Goal: Task Accomplishment & Management: Complete application form

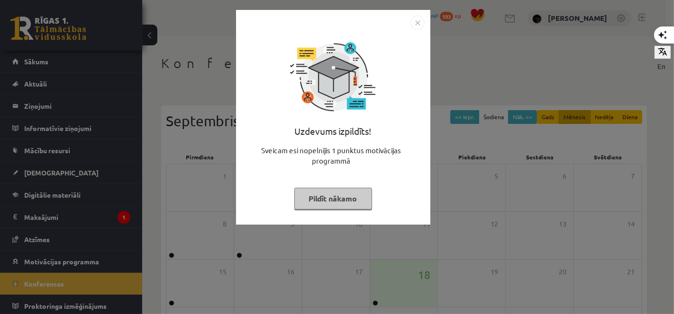
click at [332, 189] on button "Pildīt nākamo" at bounding box center [333, 199] width 78 height 22
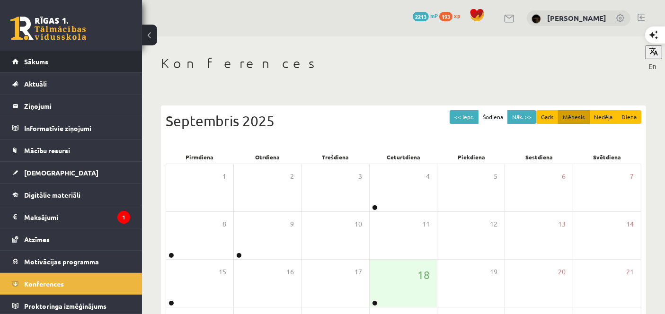
click at [109, 56] on link "Sākums" at bounding box center [71, 62] width 118 height 22
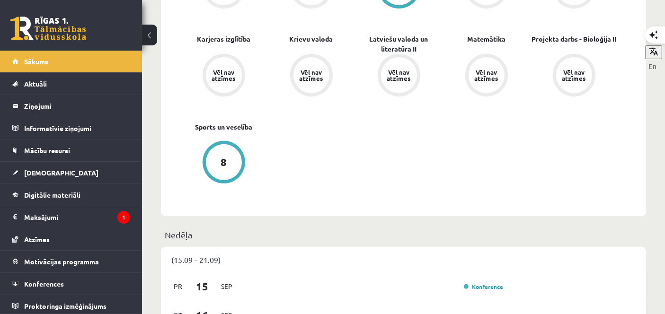
scroll to position [370, 0]
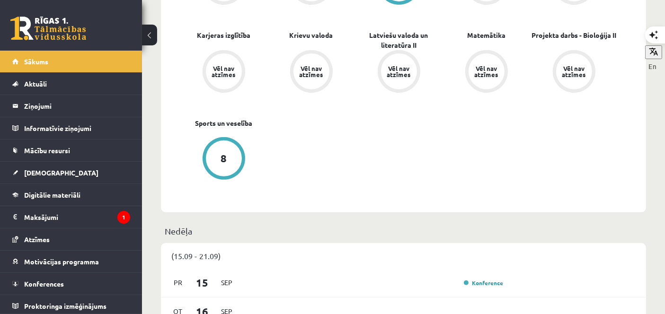
click at [479, 54] on div "Vēl nav atzīmes" at bounding box center [487, 71] width 43 height 43
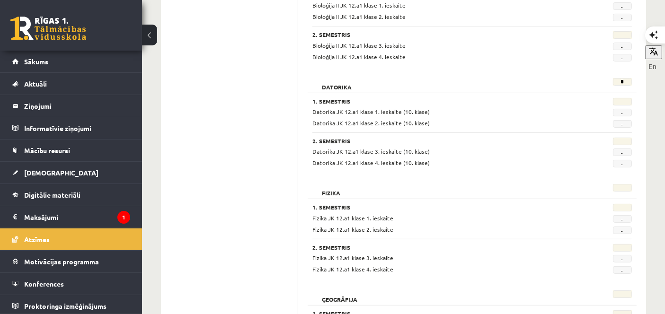
scroll to position [356, 0]
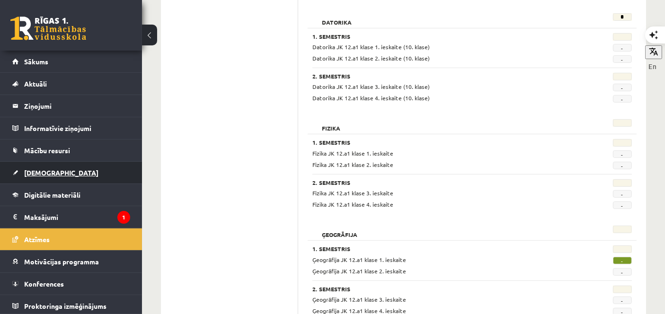
click at [36, 179] on link "[DEMOGRAPHIC_DATA]" at bounding box center [71, 173] width 118 height 22
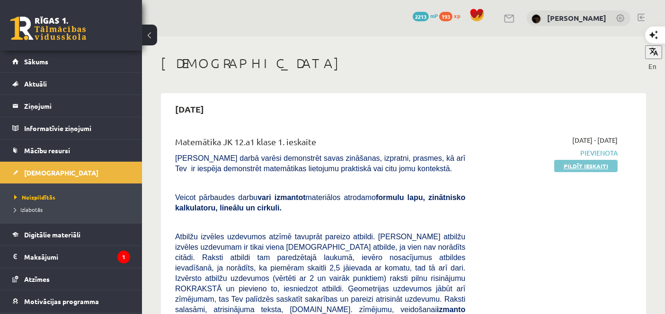
click at [602, 162] on link "Pildīt ieskaiti" at bounding box center [586, 166] width 63 height 12
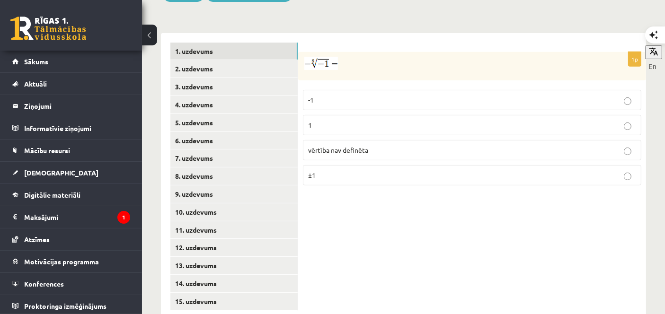
scroll to position [412, 0]
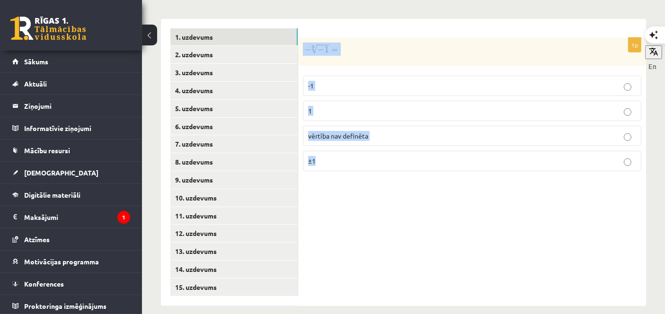
drag, startPoint x: 299, startPoint y: 27, endPoint x: 434, endPoint y: 148, distance: 181.5
click at [434, 148] on div "1p -1 1 vērtība nav definēta ±1" at bounding box center [472, 108] width 348 height 141
copy div "-1 1 vērtība nav definēta ±1"
click at [647, 54] on icon "button" at bounding box center [651, 49] width 9 height 9
click at [342, 132] on span "vērtība nav definēta" at bounding box center [338, 136] width 60 height 9
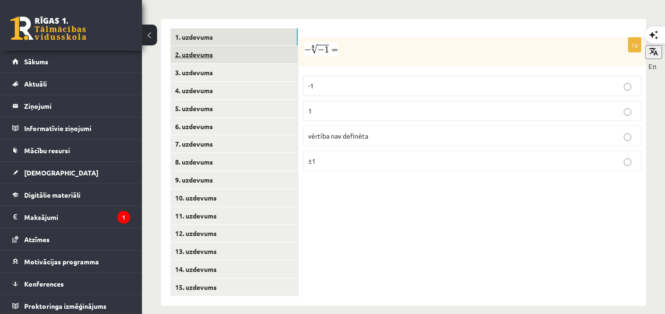
click at [224, 46] on link "2. uzdevums" at bounding box center [234, 55] width 127 height 18
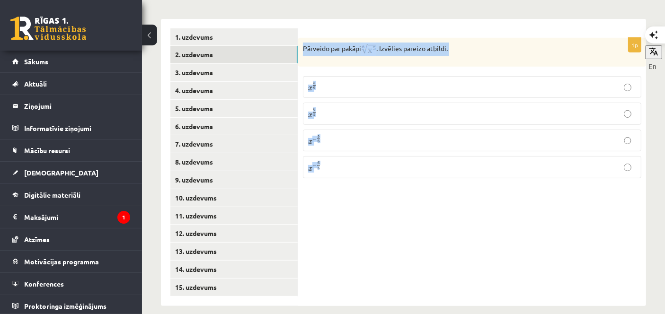
drag, startPoint x: 304, startPoint y: 36, endPoint x: 496, endPoint y: 158, distance: 227.3
click at [496, 158] on div "1p Pārveido par pakāpi . Izvēlies pareizo atbildi. x 5 6 x 5 6 x 6 5 x 6 5 x − …" at bounding box center [472, 112] width 348 height 148
copy div "Pārveido par pakāpi . Izvēlies pareizo atbildi. x 5 6 x 5 6 x 6 5 x 6 5 x − 5 6…"
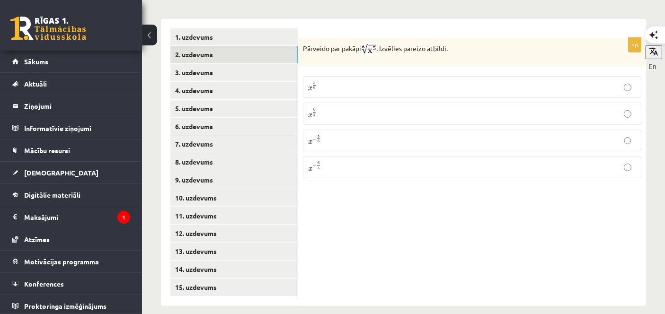
click at [337, 182] on div "1p Pārveido par pakāpi . Izvēlies pareizo atbildi. x 5 6 x 5 6 x 6 5 x 6 5 x − …" at bounding box center [472, 162] width 348 height 287
click at [325, 81] on p "x 5 6 x 5 6" at bounding box center [472, 86] width 328 height 11
click at [259, 64] on link "3. uzdevums" at bounding box center [234, 73] width 127 height 18
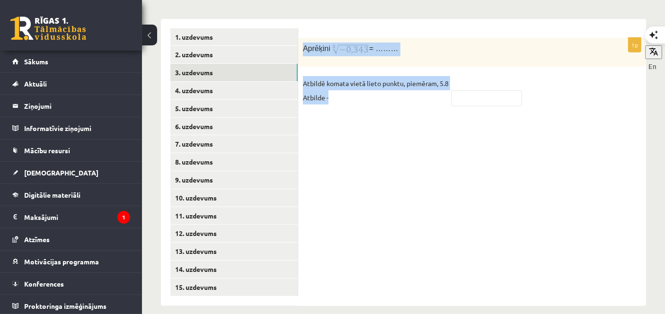
drag, startPoint x: 305, startPoint y: 34, endPoint x: 526, endPoint y: 91, distance: 229.0
click at [526, 91] on div "1p Aprēķini = ……… Atbildē komata vietā lieto punktu, piemēram, 5.8 Atbilde -" at bounding box center [472, 76] width 348 height 77
copy div "Aprēķini = ……… Atbildē komata vietā lieto punktu, piemēram, 5.8 Atbilde -"
click at [415, 144] on div "1p Aprēķini = ……… Atbildē komata vietā lieto punktu, piemēram, 5.8 Atbilde -" at bounding box center [472, 162] width 348 height 287
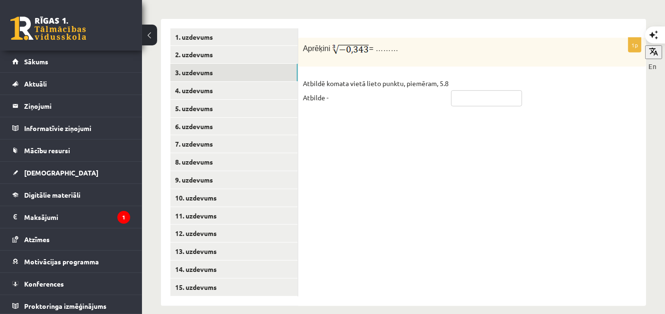
click at [460, 90] on input "text" at bounding box center [486, 98] width 71 height 16
type input "*******"
click at [265, 82] on link "4. uzdevums" at bounding box center [234, 91] width 127 height 18
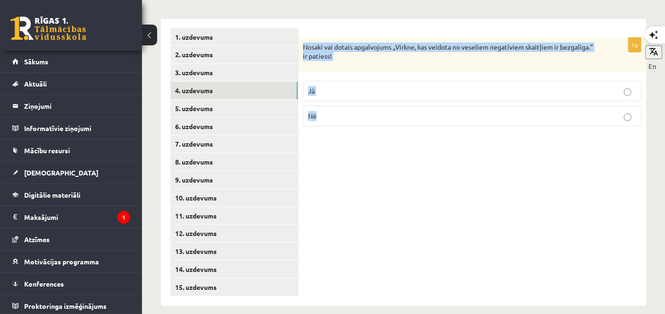
drag, startPoint x: 300, startPoint y: 34, endPoint x: 473, endPoint y: 98, distance: 184.3
click at [473, 98] on div "1p Nosaki vai dotais apgalvojums „Virkne, kas veidota no veseliem negatīviem sk…" at bounding box center [472, 86] width 348 height 96
copy div "Nosaki vai dotais apgalvojums „Virkne, kas veidota no veseliem negatīviem skait…"
click at [368, 86] on p "Jā" at bounding box center [472, 91] width 328 height 10
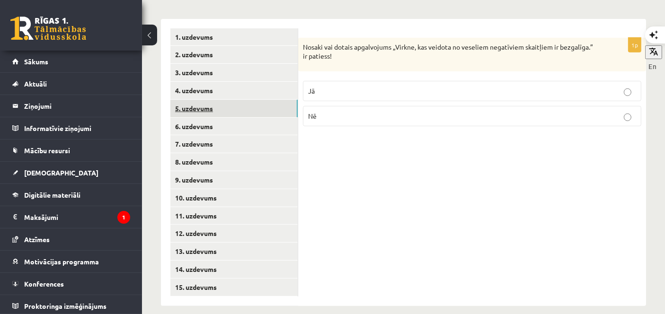
click at [246, 100] on link "5. uzdevums" at bounding box center [234, 109] width 127 height 18
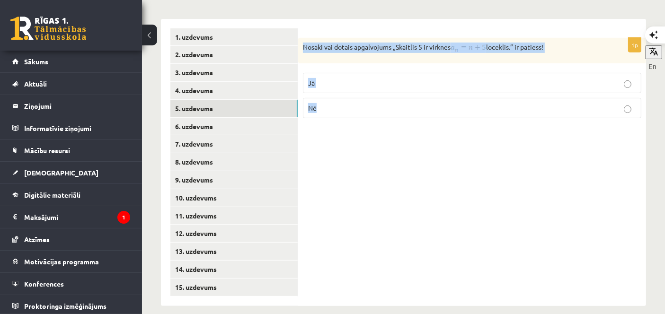
drag, startPoint x: 301, startPoint y: 37, endPoint x: 467, endPoint y: 114, distance: 183.3
click at [467, 114] on div "1p Nosaki vai dotais apgalvojums „Skaitlis 5 ir virknes loceklis.” ir patiess! …" at bounding box center [472, 82] width 348 height 88
copy div "Nosaki vai dotais apgalvojums „Skaitlis 5 ir virknes loceklis.” ir patiess! Jā …"
click at [483, 192] on div "1p Nosaki vai dotais apgalvojums „Skaitlis 5 ir virknes loceklis.” ir patiess! …" at bounding box center [472, 162] width 348 height 287
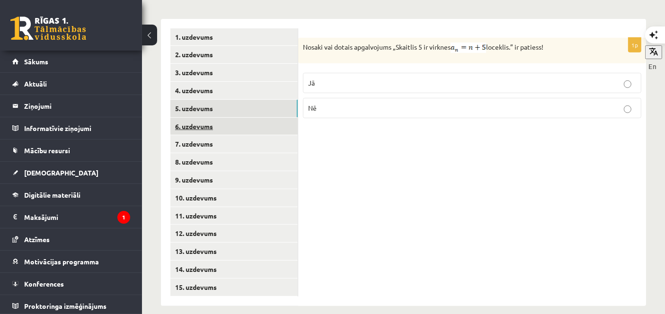
click at [228, 123] on link "6. uzdevums" at bounding box center [234, 127] width 127 height 18
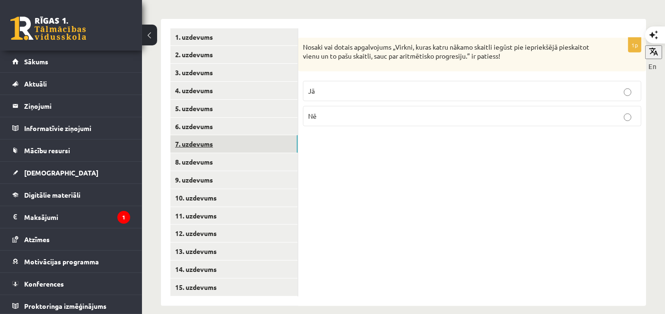
click at [228, 137] on link "7. uzdevums" at bounding box center [234, 144] width 127 height 18
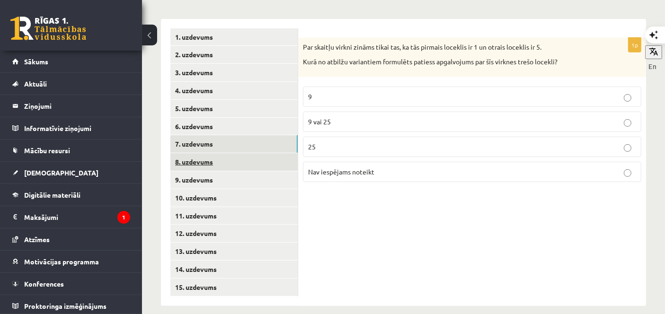
click at [226, 156] on link "8. uzdevums" at bounding box center [234, 162] width 127 height 18
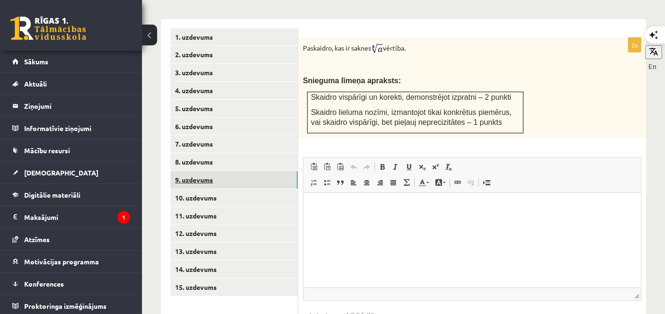
click at [233, 171] on link "9. uzdevums" at bounding box center [234, 180] width 127 height 18
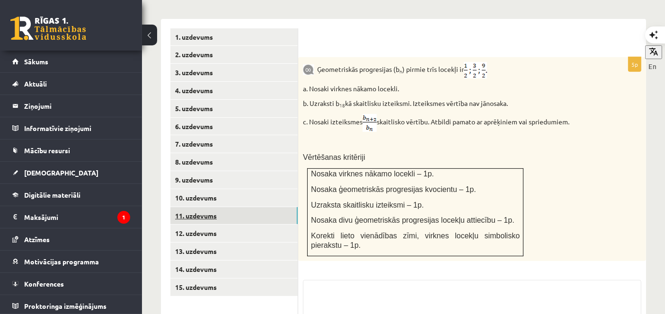
click at [239, 207] on link "11. uzdevums" at bounding box center [234, 216] width 127 height 18
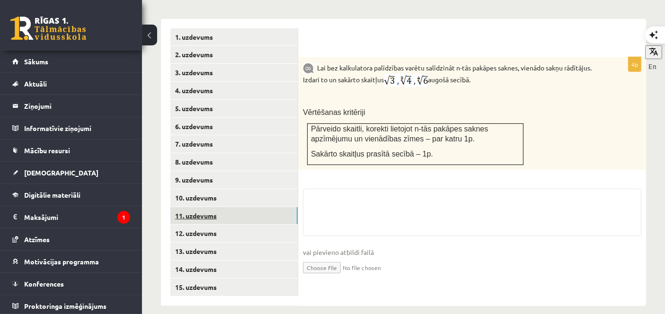
click at [239, 207] on link "11. uzdevums" at bounding box center [234, 216] width 127 height 18
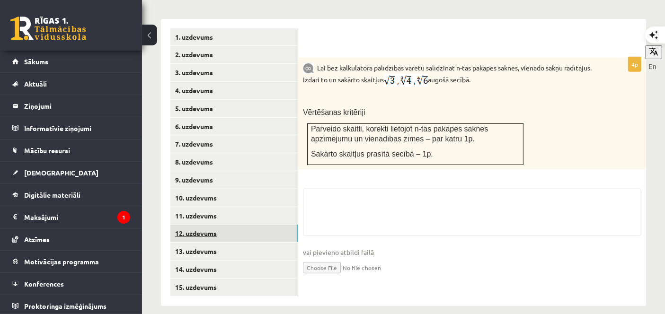
click at [237, 225] on link "12. uzdevums" at bounding box center [234, 234] width 127 height 18
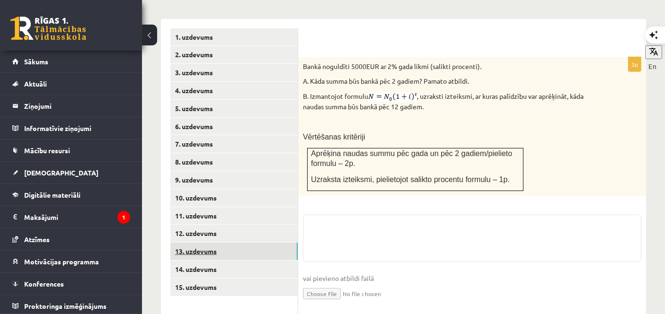
click at [237, 243] on link "13. uzdevums" at bounding box center [234, 252] width 127 height 18
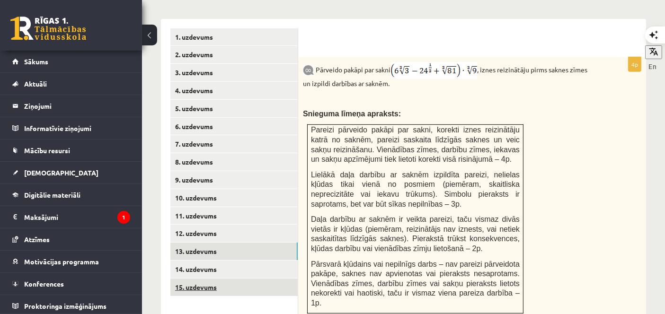
click at [225, 279] on link "15. uzdevums" at bounding box center [234, 288] width 127 height 18
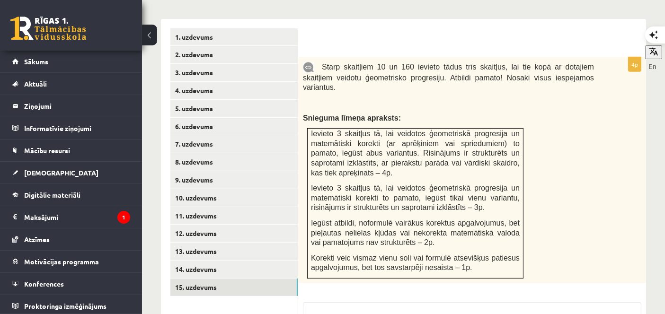
click at [220, 294] on ul "1. uzdevums 2. uzdevums 3. uzdevums 4. uzdevums 5. uzdevums 6. uzdevums 7. uzde…" at bounding box center [235, 216] width 128 height 377
click at [218, 286] on ul "1. uzdevums 2. uzdevums 3. uzdevums 4. uzdevums 5. uzdevums 6. uzdevums 7. uzde…" at bounding box center [235, 263] width 128 height 471
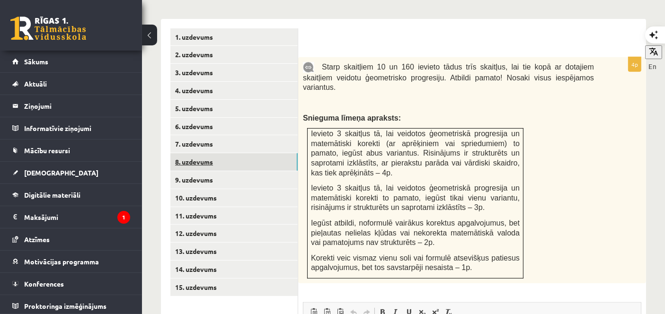
click at [248, 153] on link "8. uzdevums" at bounding box center [234, 162] width 127 height 18
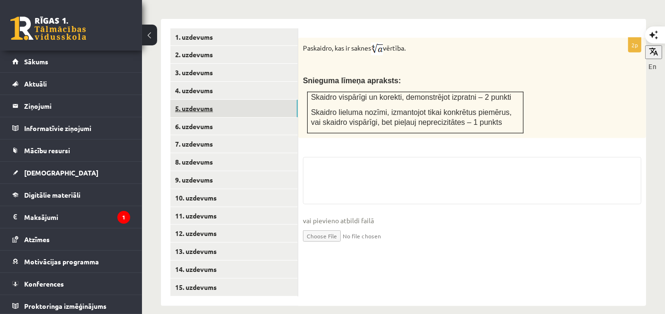
click at [246, 100] on link "5. uzdevums" at bounding box center [234, 109] width 127 height 18
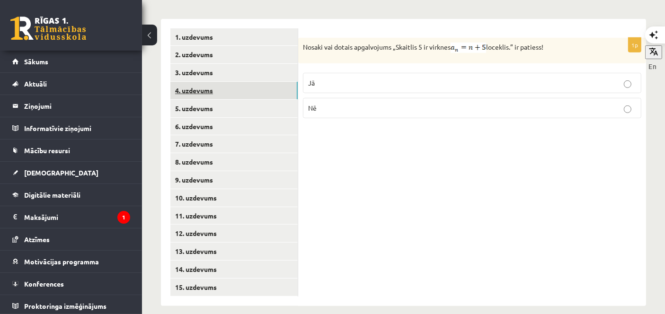
click at [246, 86] on link "4. uzdevums" at bounding box center [234, 91] width 127 height 18
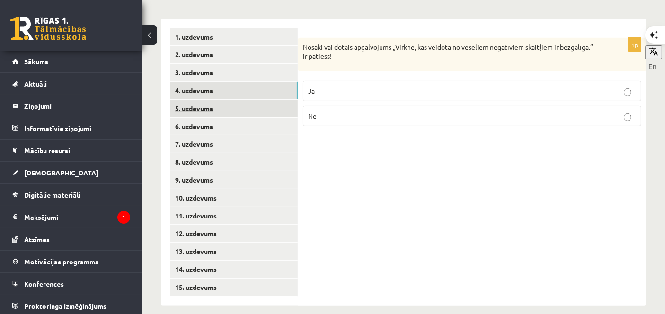
click at [254, 100] on link "5. uzdevums" at bounding box center [234, 109] width 127 height 18
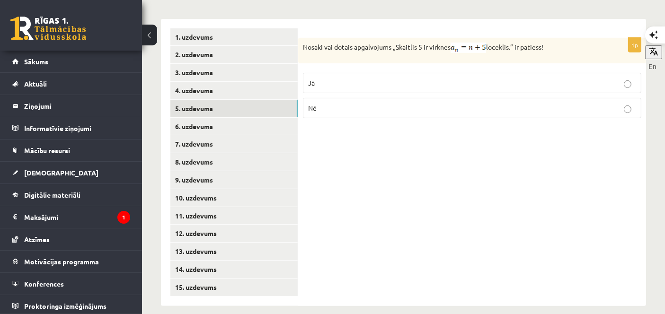
click at [365, 103] on p "Nē" at bounding box center [472, 108] width 328 height 10
click at [288, 118] on link "6. uzdevums" at bounding box center [234, 127] width 127 height 18
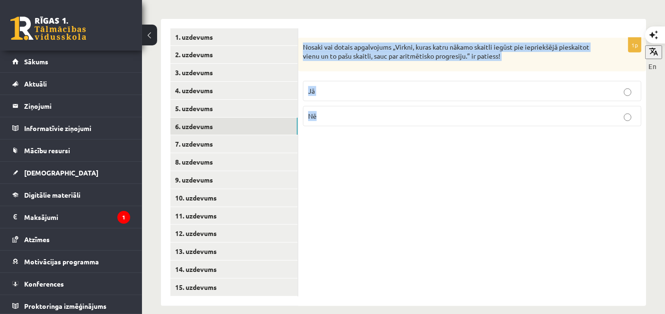
drag, startPoint x: 302, startPoint y: 30, endPoint x: 559, endPoint y: 100, distance: 266.4
click at [559, 100] on div "1p Nosaki vai dotais apgalvojums „Virkni, kuras katru nākamo skaitli iegūst pie…" at bounding box center [472, 86] width 348 height 96
copy div "Nosaki vai dotais apgalvojums „Virkni, kuras katru nākamo skaitli iegūst pie ie…"
click at [322, 86] on p "Jā" at bounding box center [472, 91] width 328 height 10
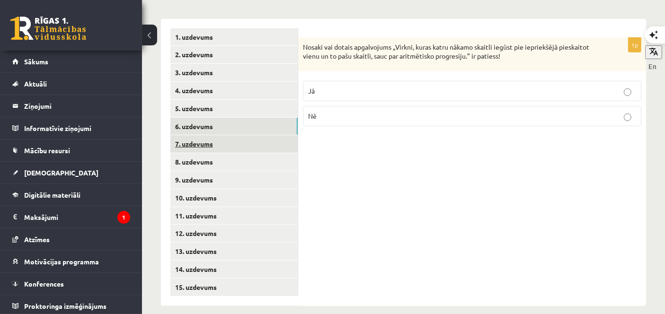
click at [256, 135] on link "7. uzdevums" at bounding box center [234, 144] width 127 height 18
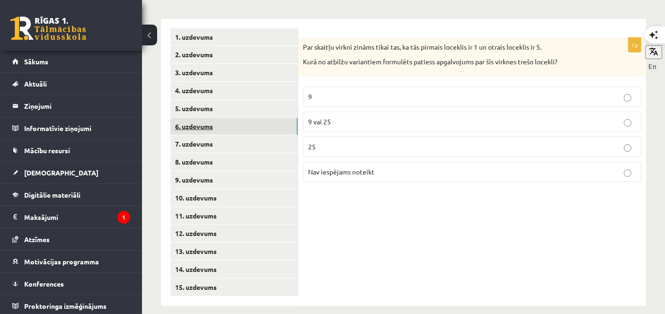
click at [248, 119] on link "6. uzdevums" at bounding box center [234, 127] width 127 height 18
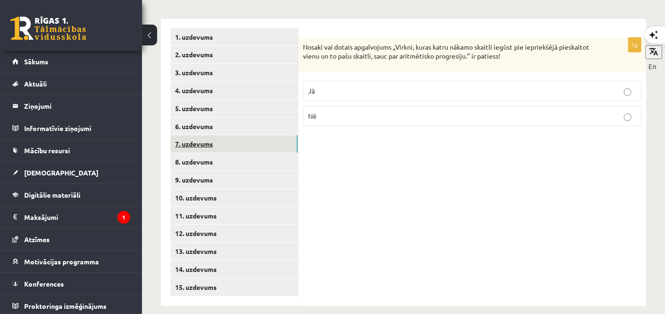
click at [250, 135] on link "7. uzdevums" at bounding box center [234, 144] width 127 height 18
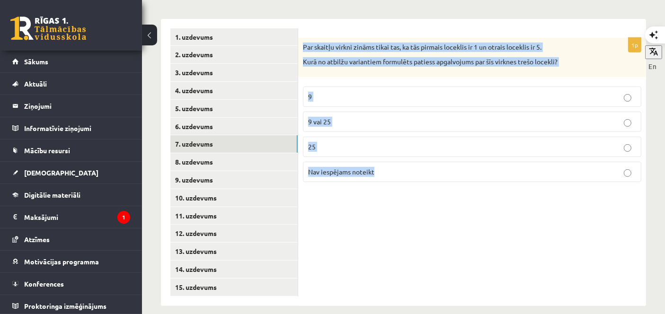
drag, startPoint x: 303, startPoint y: 34, endPoint x: 457, endPoint y: 164, distance: 202.0
click at [457, 164] on div "1p Par skaitļu virkni zināms tikai tas, ka tās pirmais loceklis ir 1 un otrais …" at bounding box center [472, 114] width 348 height 152
copy div "Par skaitļu virkni zināms tikai tas, ka tās pirmais loceklis ir 1 un otrais loc…"
click at [364, 168] on span "Nav iespējams noteikt" at bounding box center [341, 172] width 66 height 9
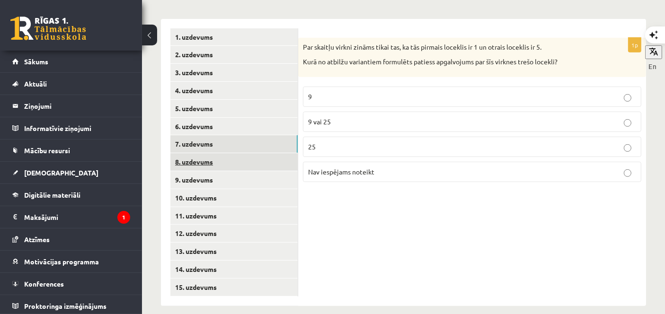
click at [285, 153] on link "8. uzdevums" at bounding box center [234, 162] width 127 height 18
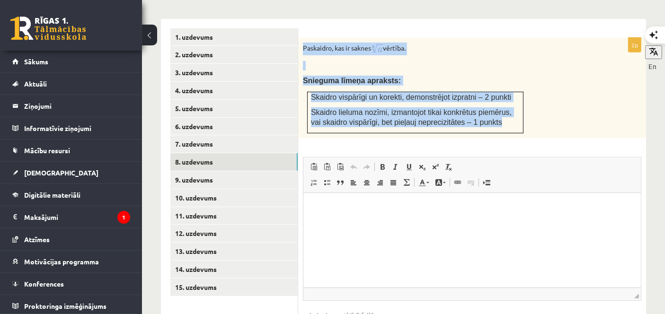
drag, startPoint x: 302, startPoint y: 36, endPoint x: 515, endPoint y: 109, distance: 225.1
click at [515, 109] on div "Paskaidro, kas ir saknes vērtība. Snieguma līmeņa apraksts: Skaidro vispārīgi u…" at bounding box center [472, 88] width 348 height 100
copy div "Paskaidro, kas ir saknes vērtība. Snieguma līmeņa apraksts: Skaidro vispārīgi u…"
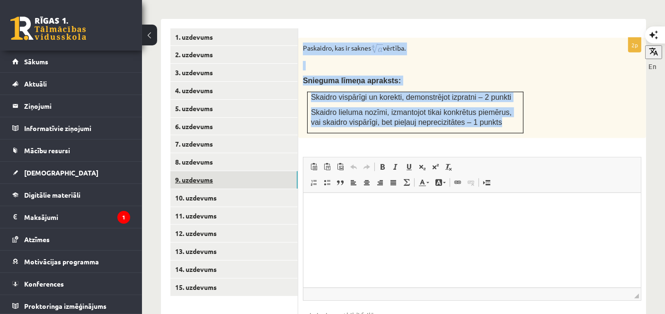
click at [269, 171] on link "9. uzdevums" at bounding box center [234, 180] width 127 height 18
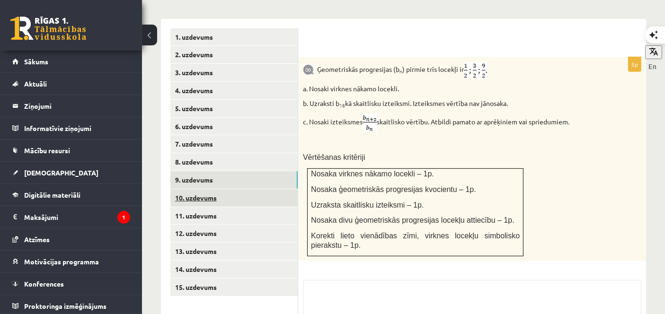
click at [258, 189] on link "10. uzdevums" at bounding box center [234, 198] width 127 height 18
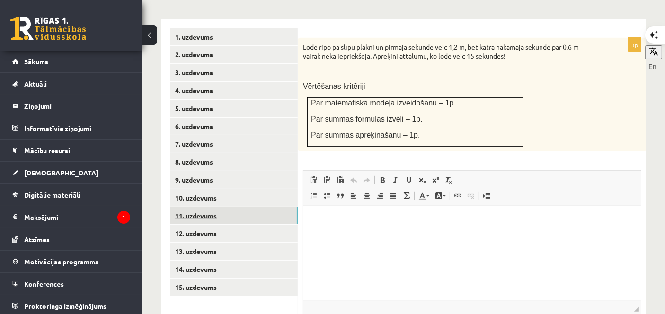
click at [253, 207] on link "11. uzdevums" at bounding box center [234, 216] width 127 height 18
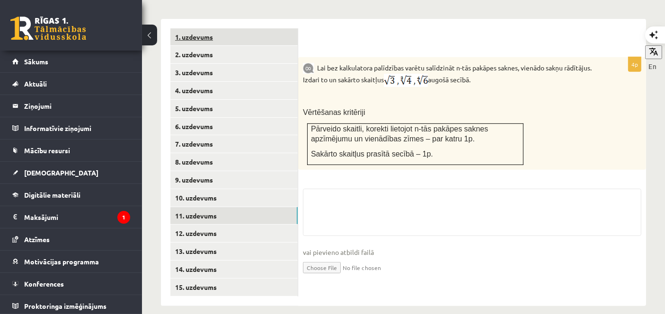
click at [244, 28] on link "1. uzdevums" at bounding box center [234, 37] width 127 height 18
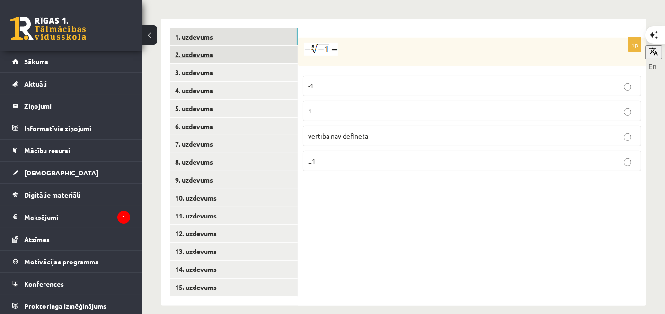
click at [248, 46] on link "2. uzdevums" at bounding box center [234, 55] width 127 height 18
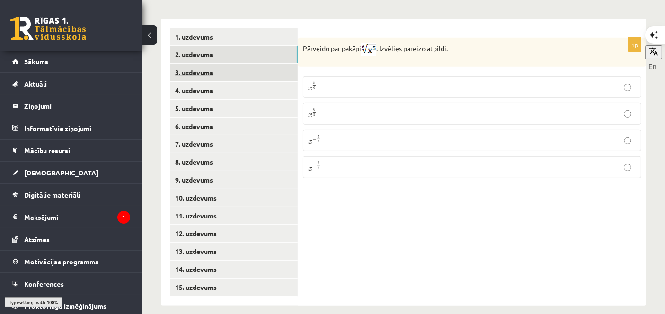
click at [250, 64] on link "3. uzdevums" at bounding box center [234, 73] width 127 height 18
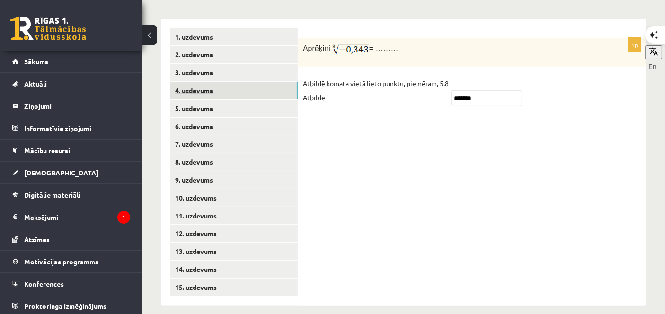
click at [250, 82] on link "4. uzdevums" at bounding box center [234, 91] width 127 height 18
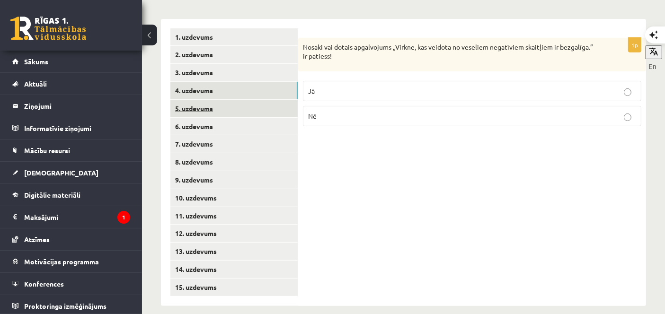
click at [251, 100] on link "5. uzdevums" at bounding box center [234, 109] width 127 height 18
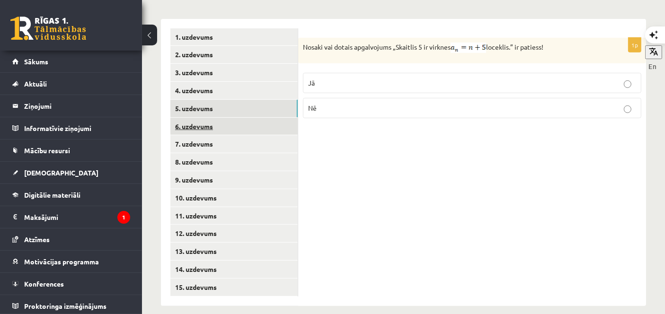
click at [250, 118] on link "6. uzdevums" at bounding box center [234, 127] width 127 height 18
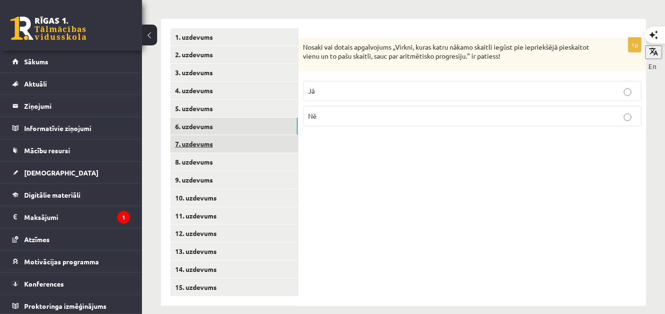
click at [252, 136] on link "7. uzdevums" at bounding box center [234, 144] width 127 height 18
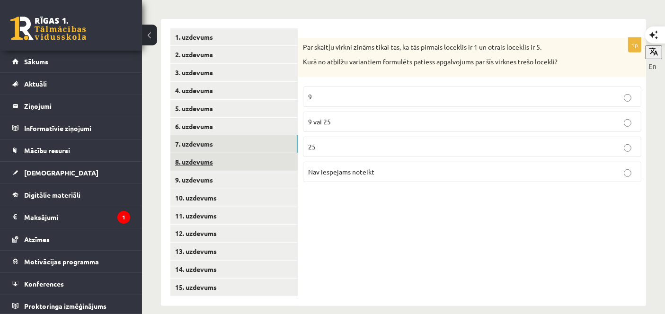
click at [251, 155] on link "8. uzdevums" at bounding box center [234, 162] width 127 height 18
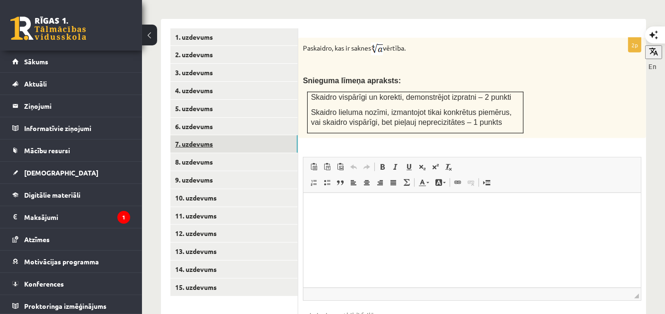
click at [241, 137] on link "7. uzdevums" at bounding box center [234, 144] width 127 height 18
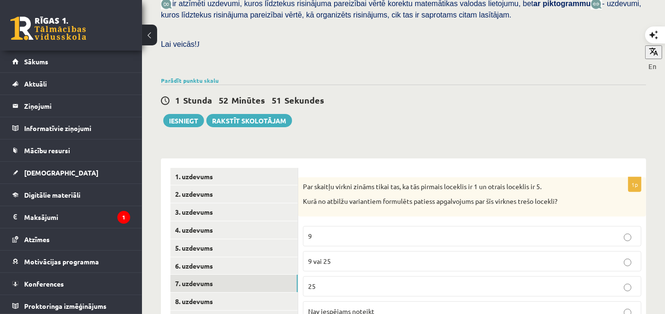
scroll to position [235, 0]
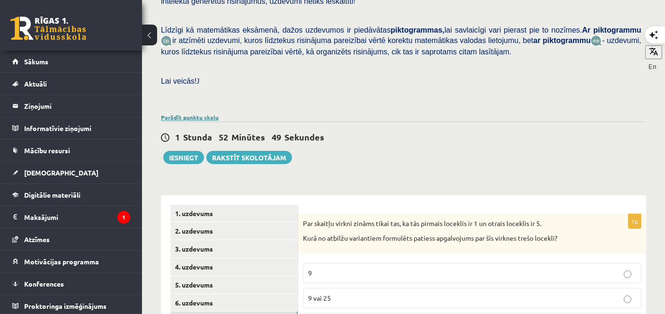
click at [203, 114] on link "Parādīt punktu skalu" at bounding box center [190, 118] width 58 height 8
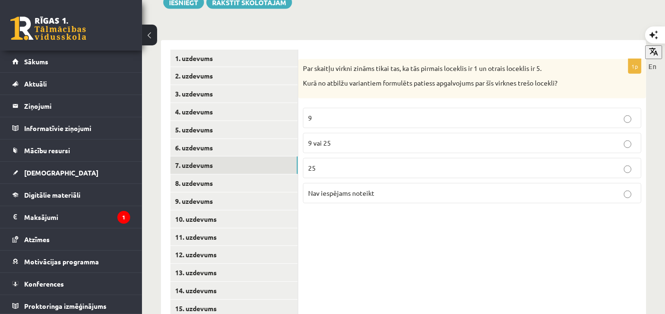
scroll to position [633, 0]
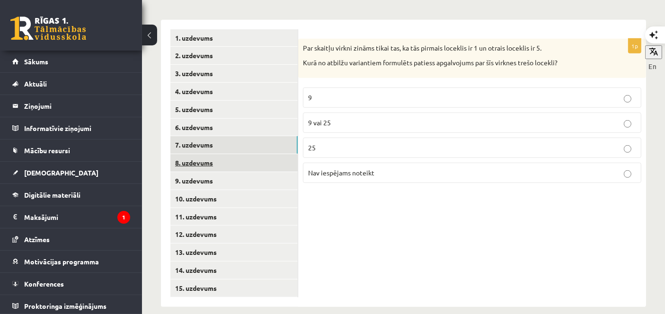
click at [276, 154] on link "8. uzdevums" at bounding box center [234, 163] width 127 height 18
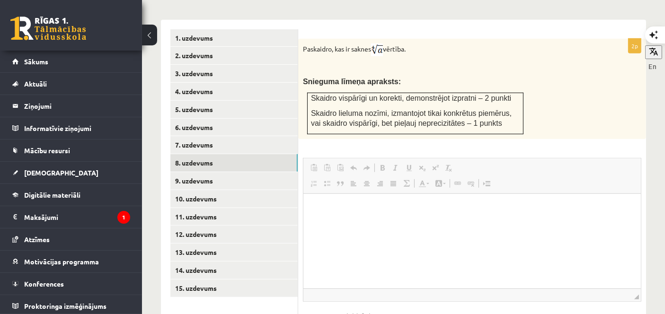
scroll to position [0, 0]
click at [205, 213] on ul "1. uzdevums 2. uzdevums 3. uzdevums 4. uzdevums 5. uzdevums 6. uzdevums 7. uzde…" at bounding box center [235, 192] width 128 height 326
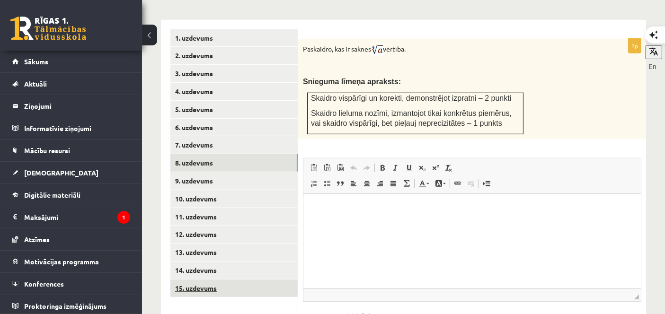
click at [222, 280] on link "15. uzdevums" at bounding box center [234, 289] width 127 height 18
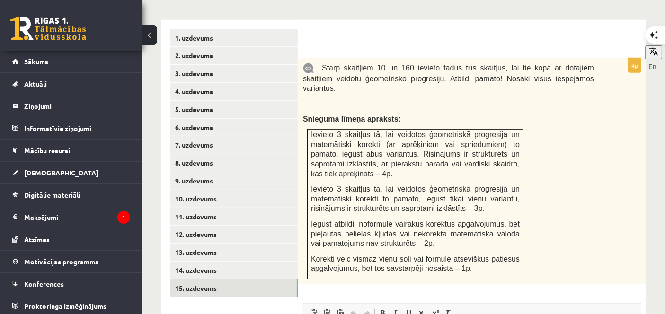
click at [317, 39] on div at bounding box center [472, 44] width 329 height 10
click at [222, 280] on link "15. uzdevums" at bounding box center [234, 289] width 127 height 18
click at [226, 262] on link "14. uzdevums" at bounding box center [234, 271] width 127 height 18
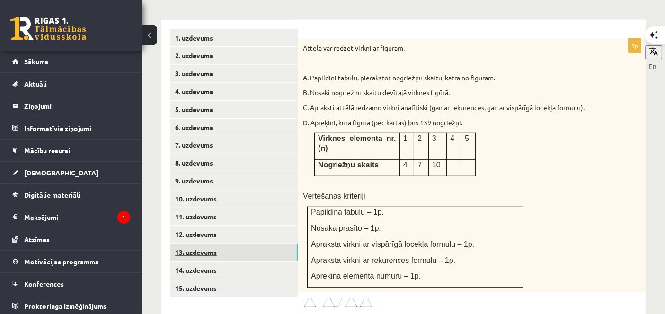
click at [234, 244] on link "13. uzdevums" at bounding box center [234, 253] width 127 height 18
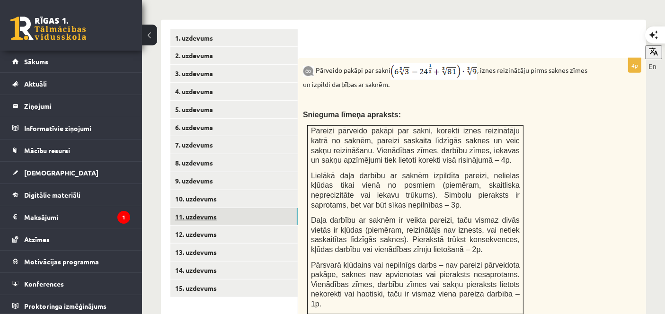
click at [233, 210] on link "11. uzdevums" at bounding box center [234, 217] width 127 height 18
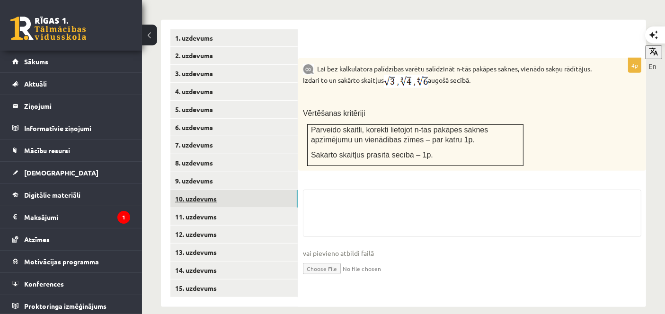
click at [234, 194] on link "10. uzdevums" at bounding box center [234, 199] width 127 height 18
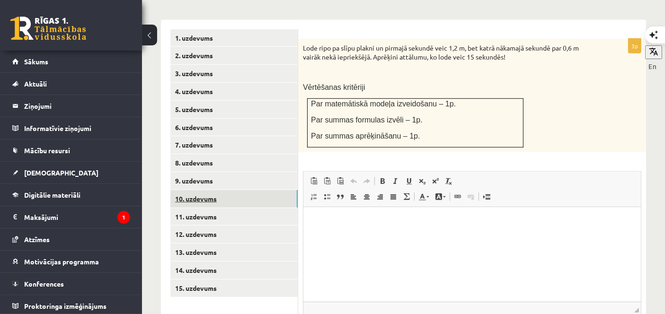
click at [233, 190] on link "10. uzdevums" at bounding box center [234, 199] width 127 height 18
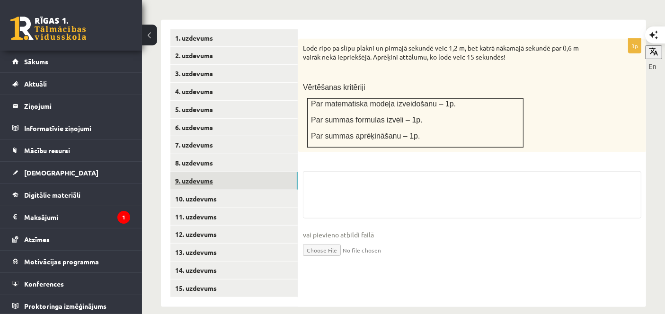
click at [233, 172] on link "9. uzdevums" at bounding box center [234, 181] width 127 height 18
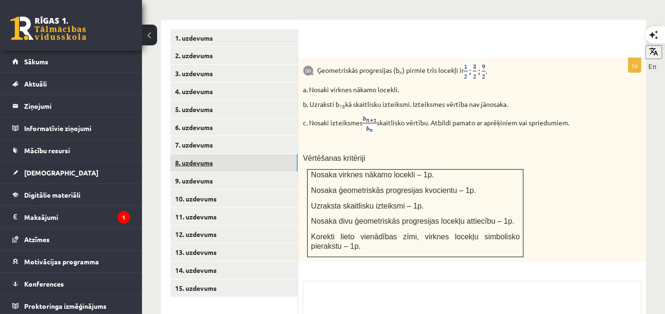
click at [231, 157] on link "8. uzdevums" at bounding box center [234, 163] width 127 height 18
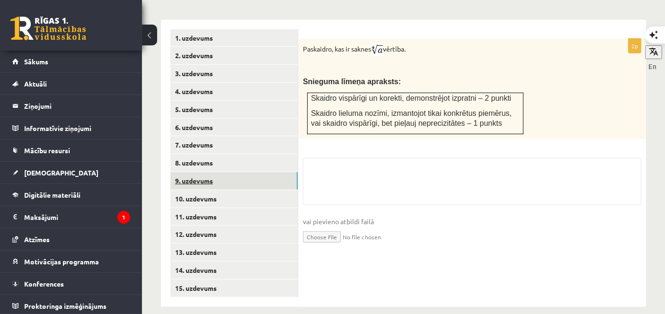
click at [235, 172] on link "9. uzdevums" at bounding box center [234, 181] width 127 height 18
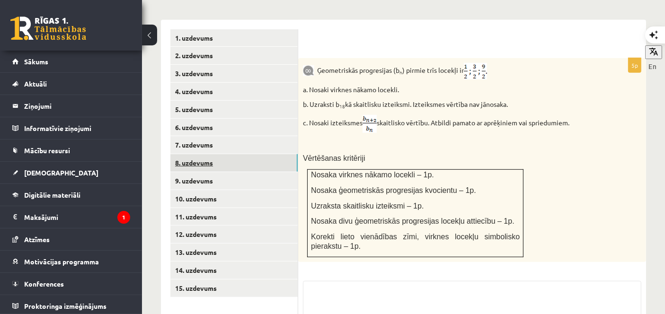
click at [233, 154] on link "8. uzdevums" at bounding box center [234, 163] width 127 height 18
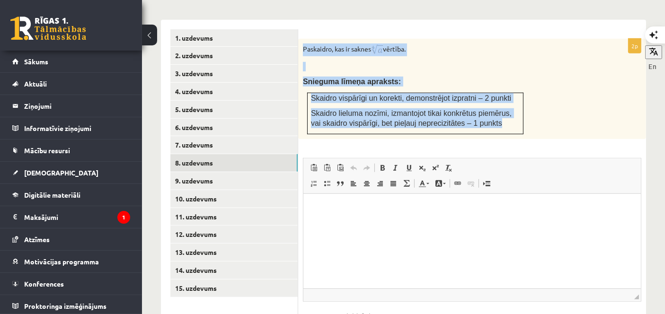
drag, startPoint x: 304, startPoint y: 34, endPoint x: 518, endPoint y: 114, distance: 228.4
click at [518, 114] on div "Paskaidro, kas ir saknes vērtība. Snieguma līmeņa apraksts: Skaidro vispārīgi u…" at bounding box center [472, 89] width 348 height 100
copy div "Paskaidro, kas ir saknes vērtība. Snieguma līmeņa apraksts: Skaidro vispārīgi u…"
click at [394, 62] on p at bounding box center [448, 66] width 291 height 9
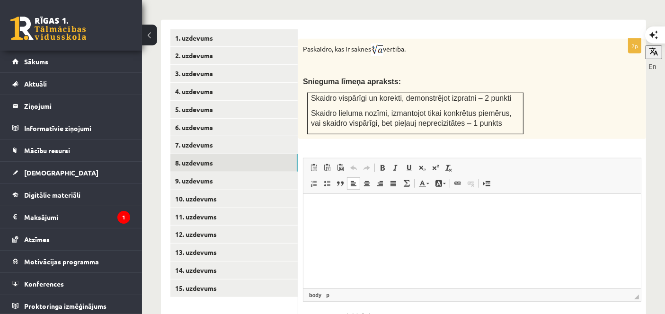
click at [368, 215] on html at bounding box center [472, 208] width 338 height 29
click at [350, 215] on html at bounding box center [472, 208] width 338 height 29
drag, startPoint x: 330, startPoint y: 207, endPoint x: 315, endPoint y: 200, distance: 16.5
click at [315, 200] on html "* *" at bounding box center [472, 208] width 338 height 29
click at [258, 172] on link "9. uzdevums" at bounding box center [234, 181] width 127 height 18
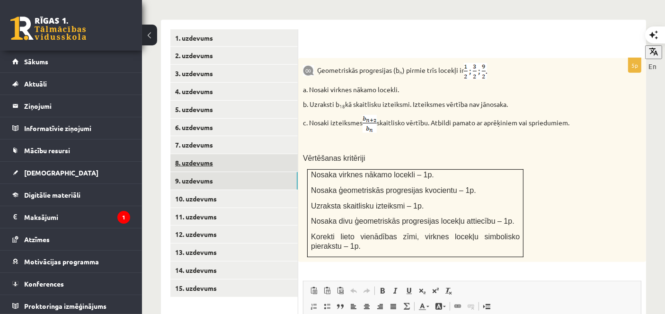
click at [245, 156] on link "8. uzdevums" at bounding box center [234, 163] width 127 height 18
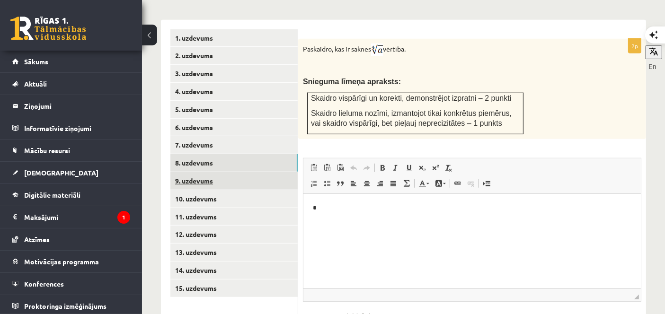
click at [230, 172] on link "9. uzdevums" at bounding box center [234, 181] width 127 height 18
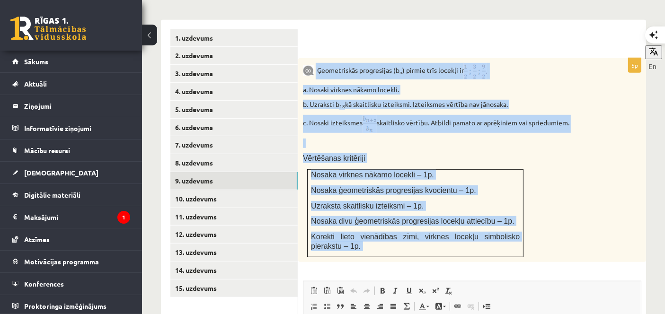
drag, startPoint x: 316, startPoint y: 56, endPoint x: 532, endPoint y: 257, distance: 294.9
click at [532, 257] on div "5p Ģeometriskās progresijas (b n ) pirmie trīs locekļi ir a. Nosaki virknes nāk…" at bounding box center [472, 268] width 348 height 420
copy div "Ģeometriskās progresijas (b n ) pirmie trīs locekļi ir a. Nosaki virknes nākamo…"
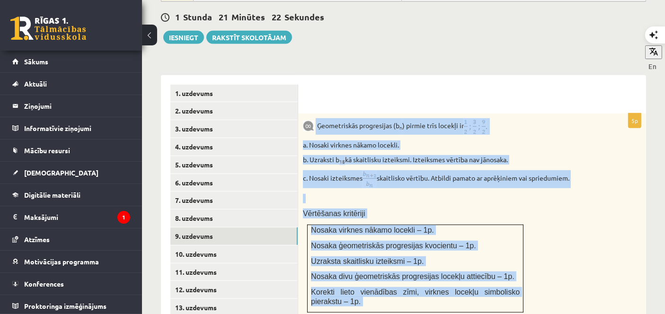
scroll to position [588, 0]
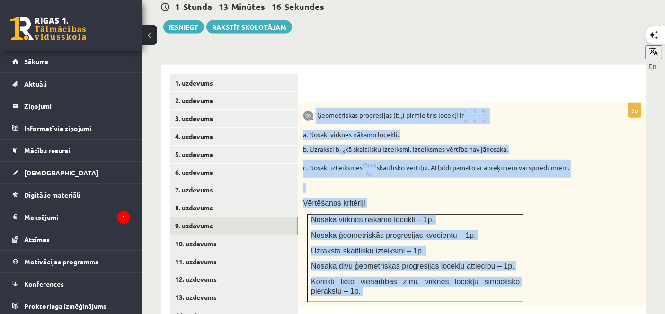
click at [544, 203] on div "Ģeometriskās progresijas (b n ) pirmie trīs locekļi ir a. Nosaki virknes nākamo…" at bounding box center [472, 205] width 348 height 204
click at [485, 231] on p "Nosaka ģeometriskās progresijas kvocientu – 1p." at bounding box center [415, 236] width 209 height 10
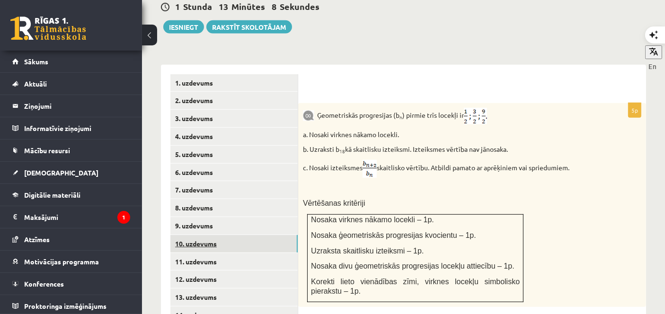
click at [243, 235] on link "10. uzdevums" at bounding box center [234, 244] width 127 height 18
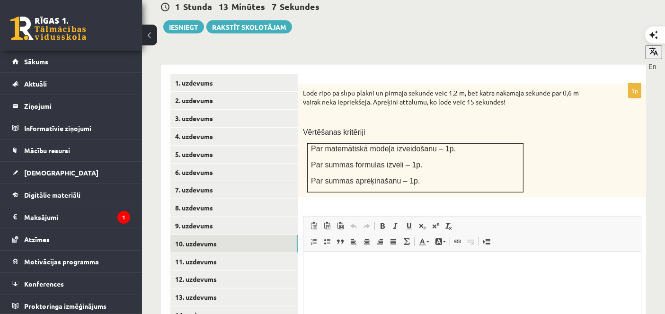
scroll to position [0, 0]
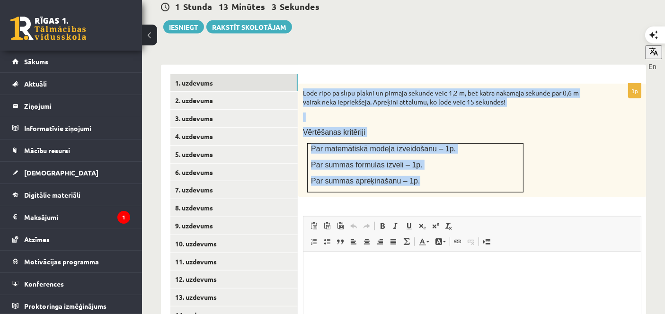
drag, startPoint x: 302, startPoint y: 79, endPoint x: 449, endPoint y: 166, distance: 171.2
click at [449, 166] on div "Lode ripo pa slīpu plakni un pirmajā sekundē veic 1,2 m, bet katrā nākamajā sek…" at bounding box center [472, 141] width 348 height 114
click at [234, 257] on link "11. uzdevums" at bounding box center [234, 262] width 127 height 18
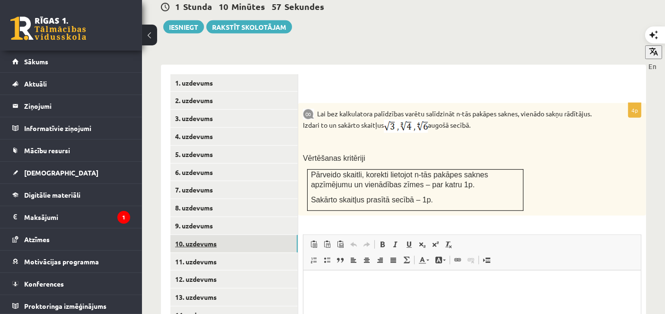
click at [237, 238] on link "10. uzdevums" at bounding box center [234, 244] width 127 height 18
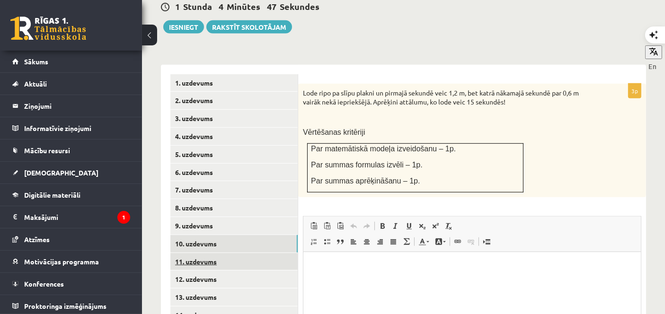
click at [250, 253] on link "11. uzdevums" at bounding box center [234, 262] width 127 height 18
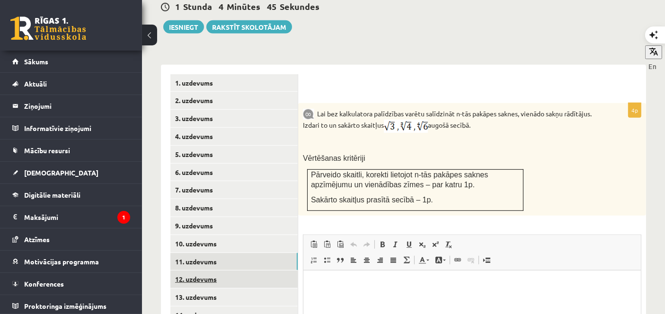
click at [243, 271] on link "12. uzdevums" at bounding box center [234, 280] width 127 height 18
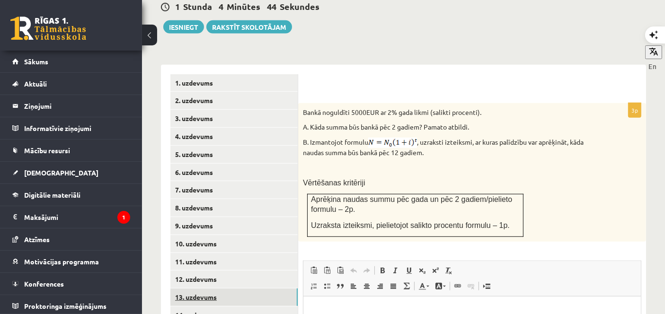
click at [243, 289] on link "13. uzdevums" at bounding box center [234, 298] width 127 height 18
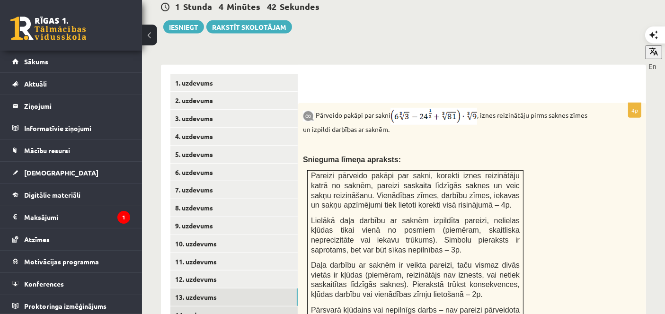
click at [268, 307] on link "14. uzdevums" at bounding box center [234, 316] width 127 height 18
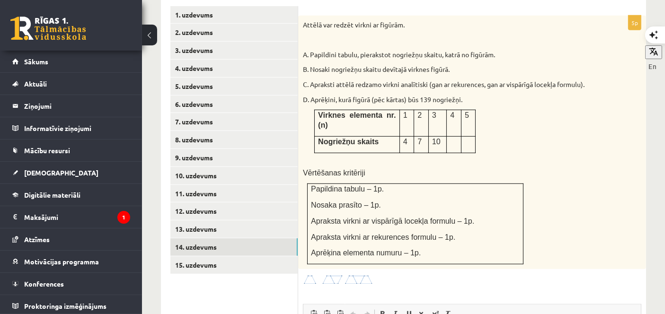
scroll to position [674, 0]
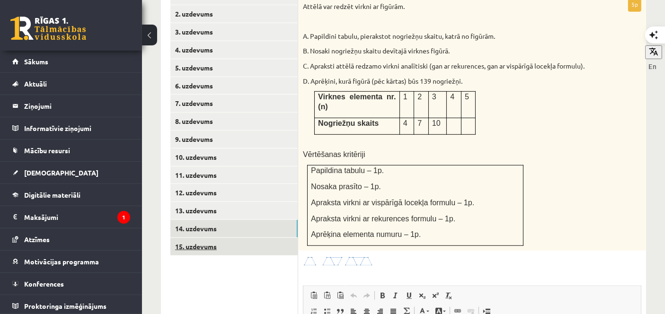
click at [197, 238] on link "15. uzdevums" at bounding box center [234, 247] width 127 height 18
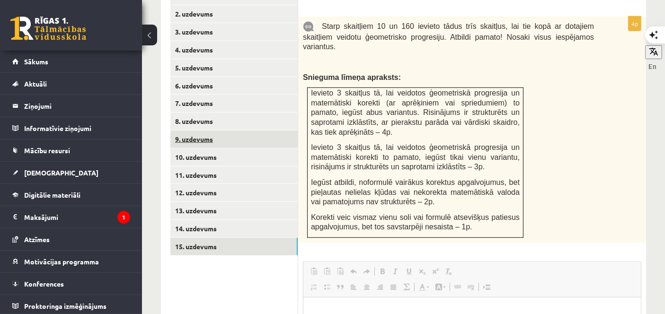
scroll to position [0, 0]
click at [191, 131] on link "9. uzdevums" at bounding box center [234, 140] width 127 height 18
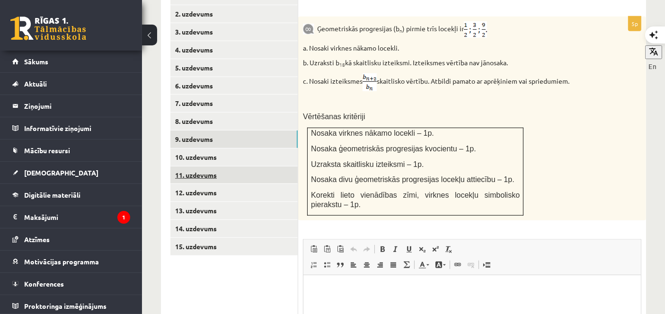
click at [210, 167] on link "11. uzdevums" at bounding box center [234, 176] width 127 height 18
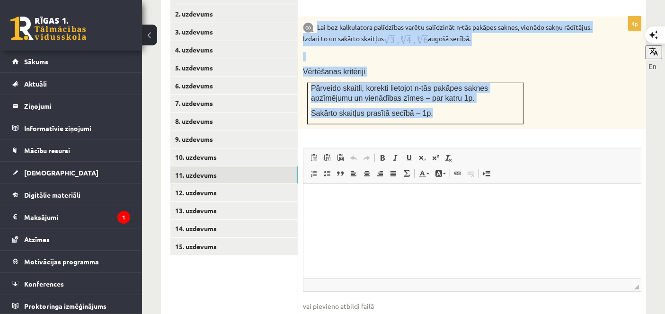
drag, startPoint x: 318, startPoint y: 13, endPoint x: 522, endPoint y: 105, distance: 224.1
click at [522, 105] on div "Lai bez kalkulatora palīdzības varētu salīdzināt n-tās pakāpes saknes, vienādo …" at bounding box center [472, 73] width 348 height 113
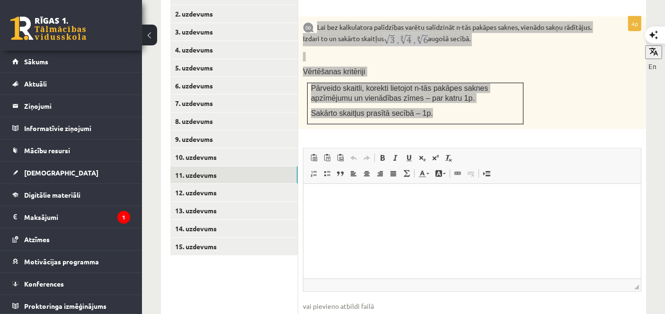
click at [346, 213] on html at bounding box center [472, 198] width 338 height 29
click at [470, 213] on html at bounding box center [472, 198] width 338 height 29
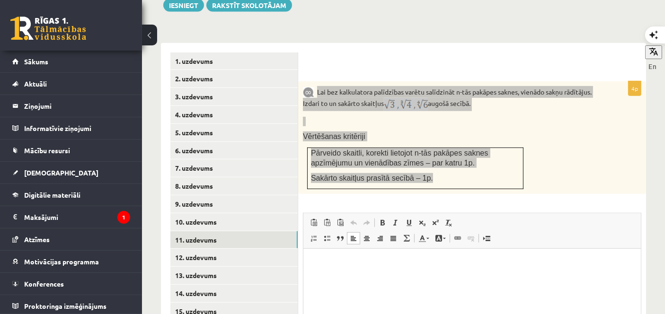
scroll to position [641, 0]
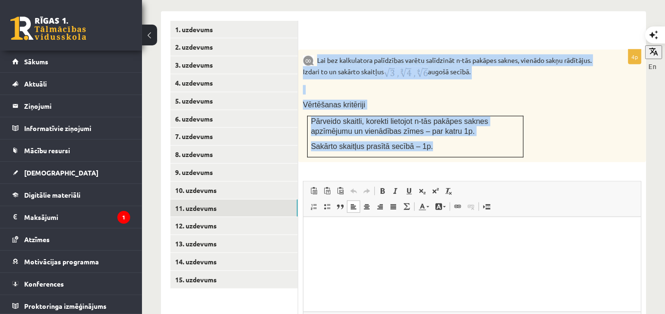
click at [597, 93] on div "Lai bez kalkulatora palīdzības varētu salīdzināt n-tās pakāpes saknes, vienādo …" at bounding box center [472, 106] width 348 height 113
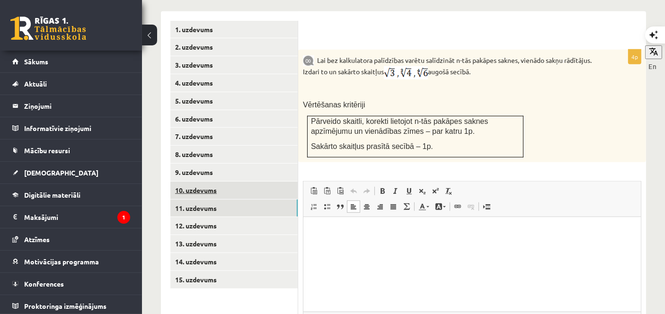
click at [250, 182] on link "10. uzdevums" at bounding box center [234, 191] width 127 height 18
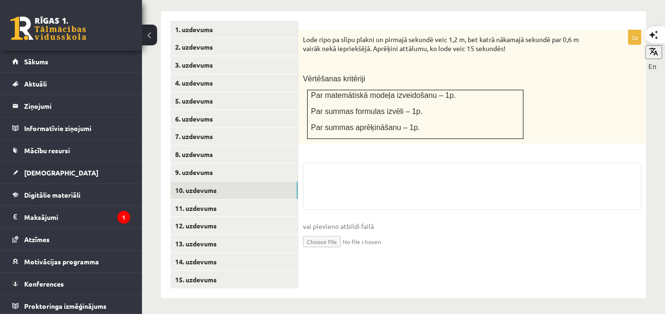
scroll to position [633, 0]
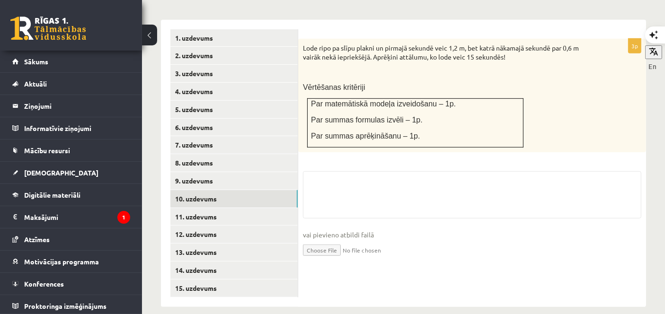
click at [320, 240] on input "file" at bounding box center [472, 249] width 339 height 19
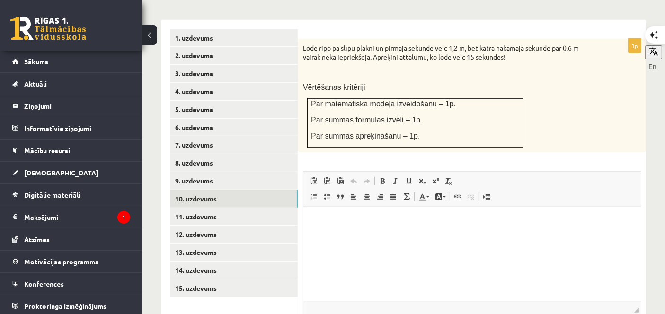
scroll to position [0, 0]
type input "**********"
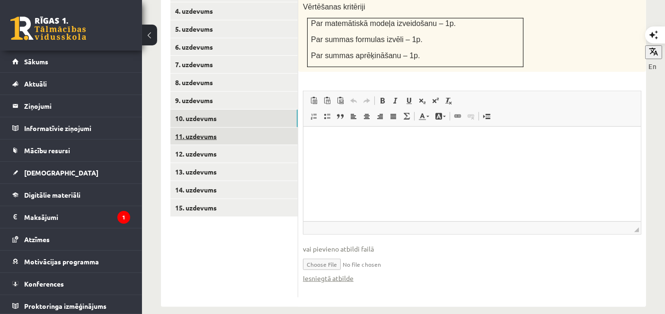
click at [182, 128] on link "11. uzdevums" at bounding box center [234, 137] width 127 height 18
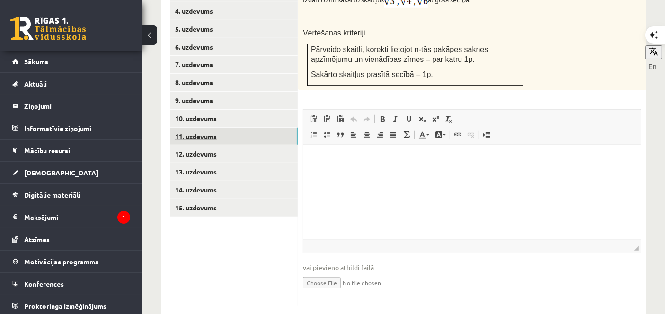
scroll to position [0, 0]
click at [325, 273] on input "file" at bounding box center [472, 282] width 339 height 19
click at [329, 273] on input "file" at bounding box center [472, 282] width 339 height 19
click at [338, 292] on link "Iesniegtā atbilde" at bounding box center [328, 297] width 51 height 10
click at [319, 275] on input "file" at bounding box center [472, 282] width 339 height 19
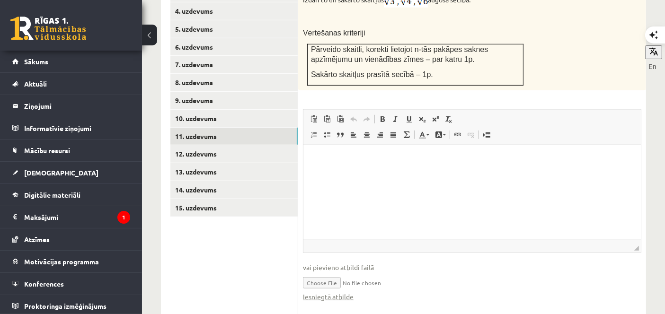
type input "**********"
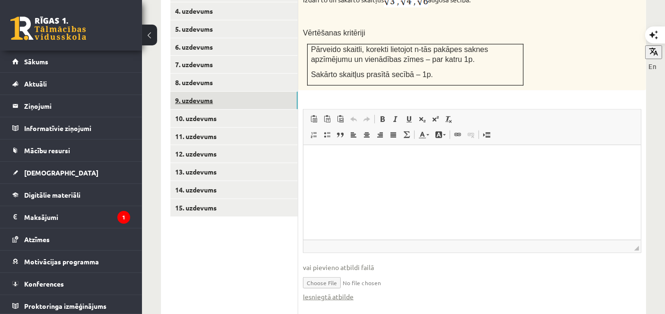
click at [206, 95] on link "9. uzdevums" at bounding box center [234, 101] width 127 height 18
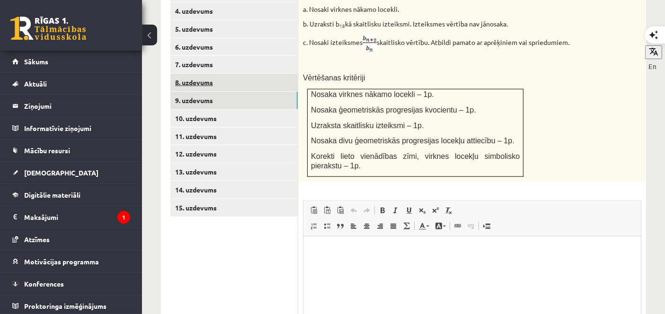
click at [205, 74] on link "8. uzdevums" at bounding box center [234, 83] width 127 height 18
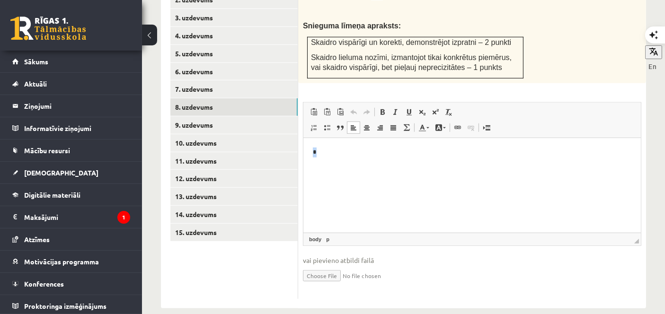
drag, startPoint x: 344, startPoint y: 150, endPoint x: 289, endPoint y: 152, distance: 54.5
click at [303, 152] on html "*" at bounding box center [472, 152] width 338 height 29
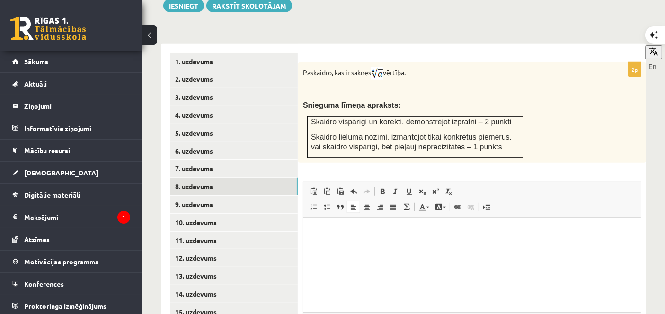
scroll to position [605, 0]
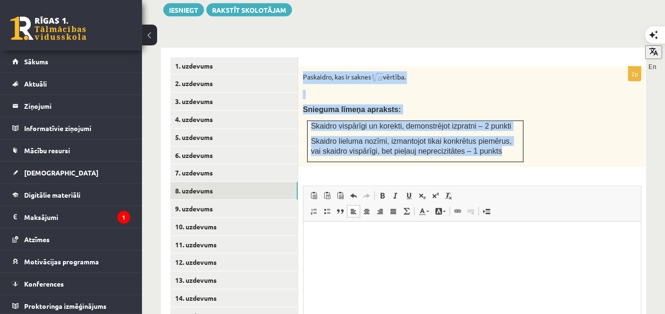
drag, startPoint x: 301, startPoint y: 64, endPoint x: 499, endPoint y: 147, distance: 214.4
click at [499, 147] on div "Paskaidro, kas ir saknes vērtība. Snieguma līmeņa apraksts: Skaidro vispārīgi u…" at bounding box center [472, 117] width 348 height 100
click at [460, 90] on p at bounding box center [448, 94] width 291 height 9
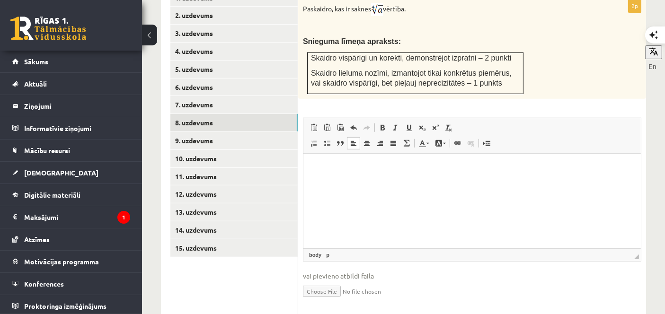
scroll to position [689, 0]
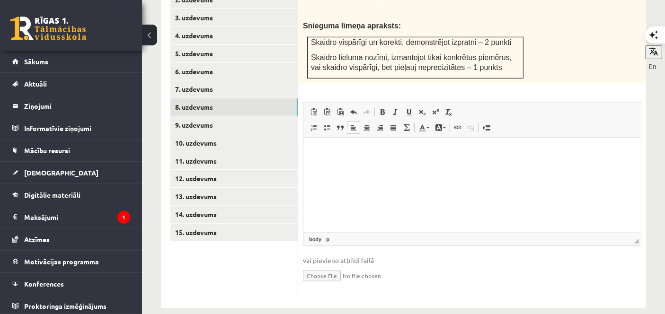
click at [314, 266] on input "file" at bounding box center [472, 275] width 339 height 19
type input "**********"
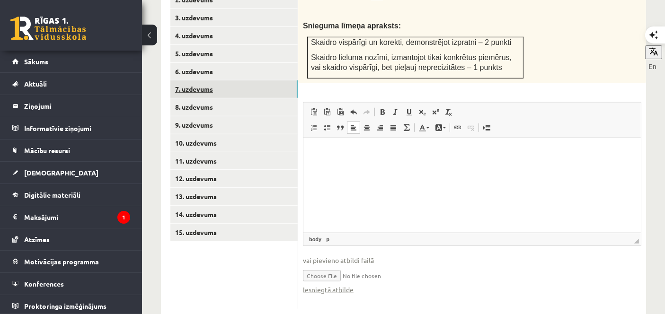
click at [216, 85] on link "7. uzdevums" at bounding box center [234, 90] width 127 height 18
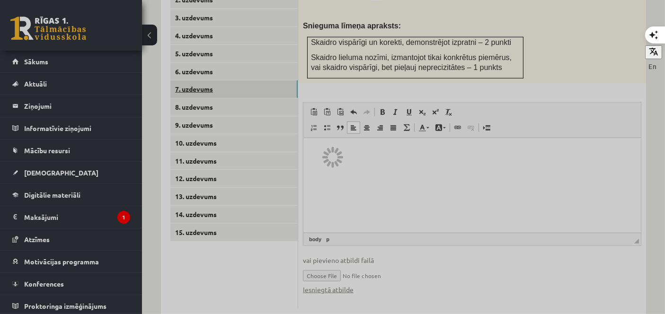
scroll to position [633, 0]
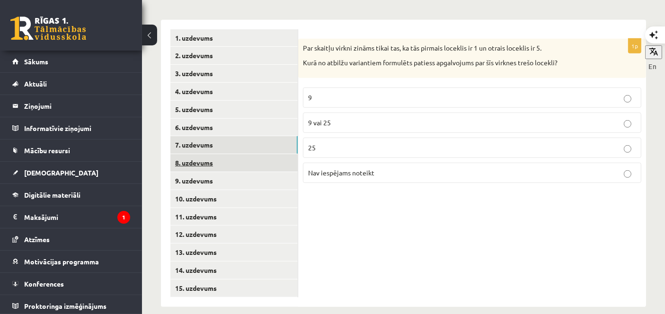
click at [232, 154] on link "8. uzdevums" at bounding box center [234, 163] width 127 height 18
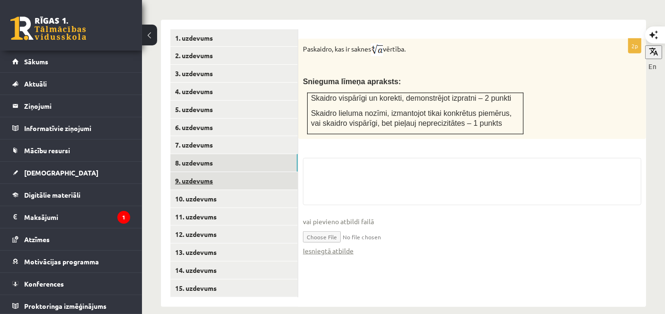
click at [216, 173] on link "9. uzdevums" at bounding box center [234, 181] width 127 height 18
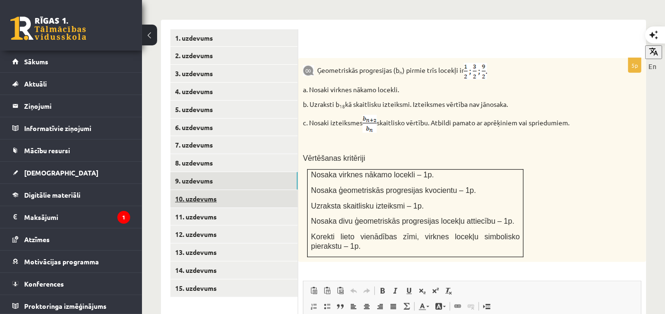
scroll to position [0, 0]
click at [211, 190] on link "10. uzdevums" at bounding box center [234, 199] width 127 height 18
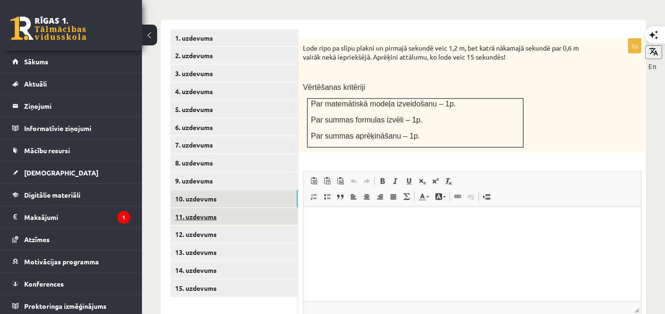
click at [203, 208] on link "11. uzdevums" at bounding box center [234, 217] width 127 height 18
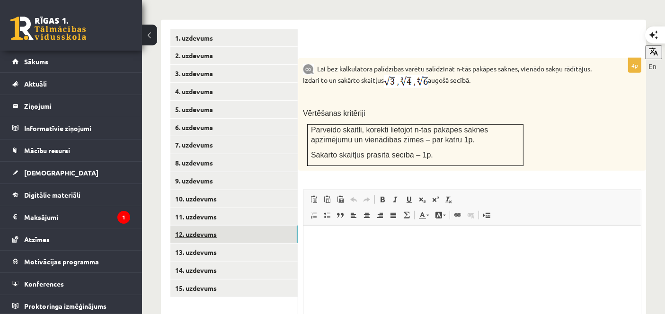
click at [212, 226] on link "12. uzdevums" at bounding box center [234, 235] width 127 height 18
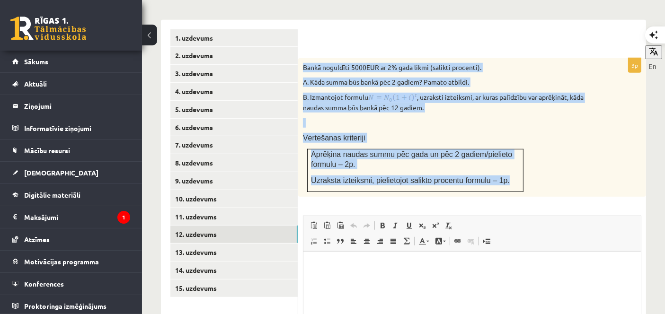
drag, startPoint x: 302, startPoint y: 53, endPoint x: 514, endPoint y: 178, distance: 246.3
click at [514, 178] on div "Bankā noguldīti 5000EUR ar 2% gada likmi (salikti procenti). A. Kāda summa būs …" at bounding box center [472, 127] width 348 height 139
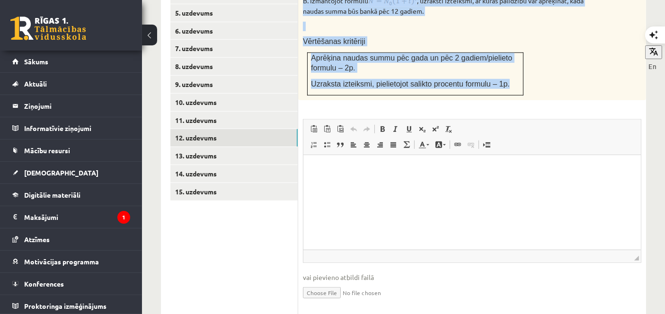
scroll to position [748, 0]
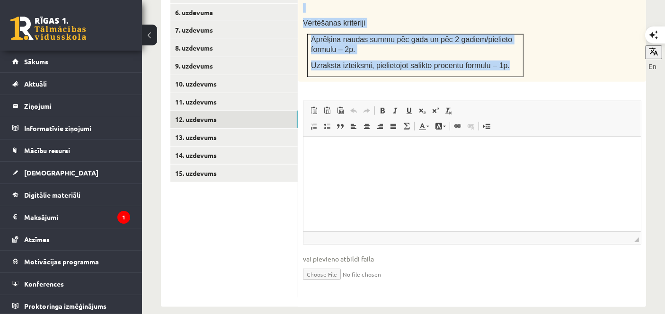
click at [306, 264] on input "file" at bounding box center [472, 273] width 339 height 19
type input "**********"
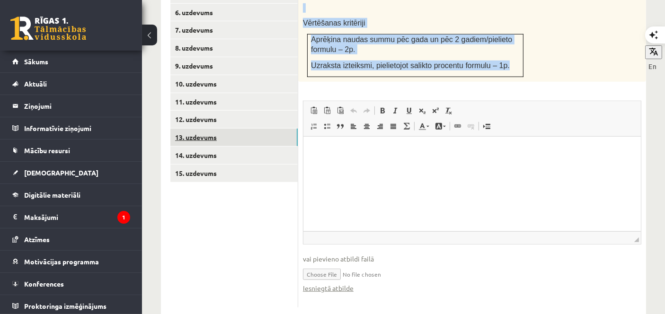
click at [233, 129] on link "13. uzdevums" at bounding box center [234, 138] width 127 height 18
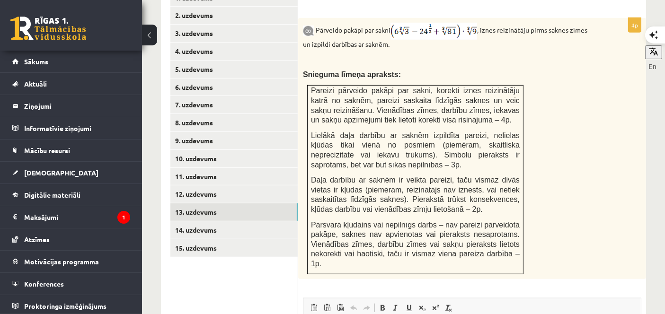
scroll to position [747, 0]
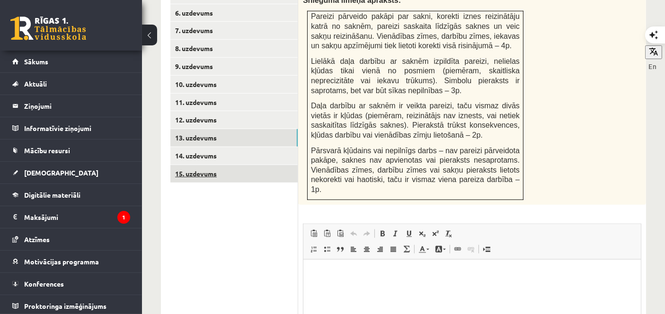
click at [283, 165] on link "15. uzdevums" at bounding box center [234, 174] width 127 height 18
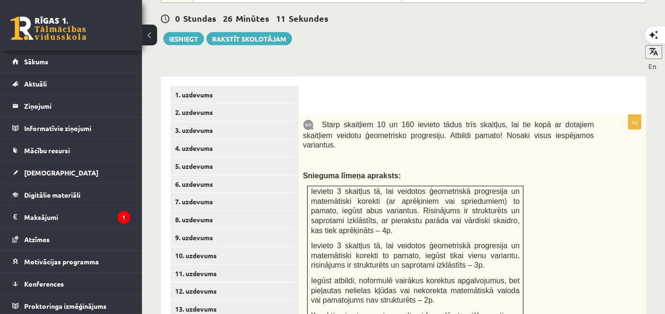
scroll to position [593, 0]
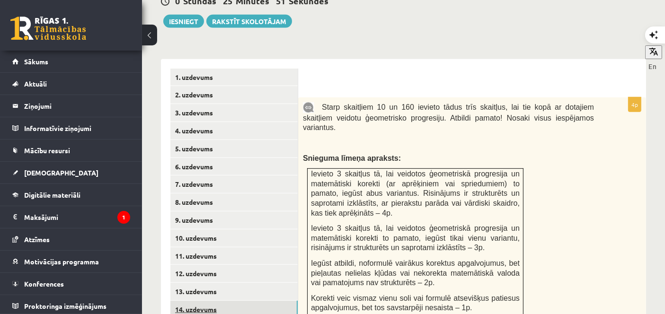
click at [247, 301] on link "14. uzdevums" at bounding box center [234, 310] width 127 height 18
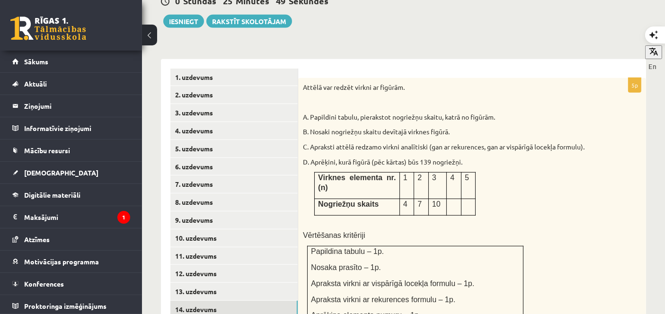
scroll to position [0, 0]
click at [216, 265] on link "12. uzdevums" at bounding box center [234, 274] width 127 height 18
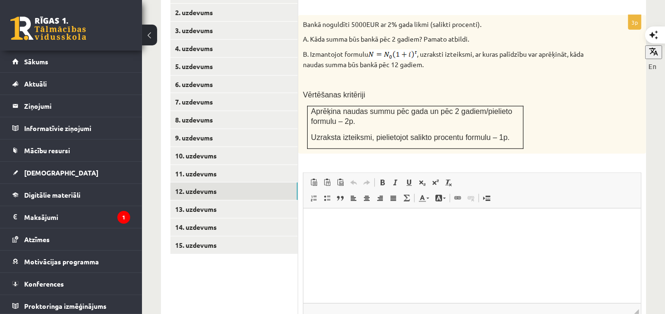
scroll to position [682, 0]
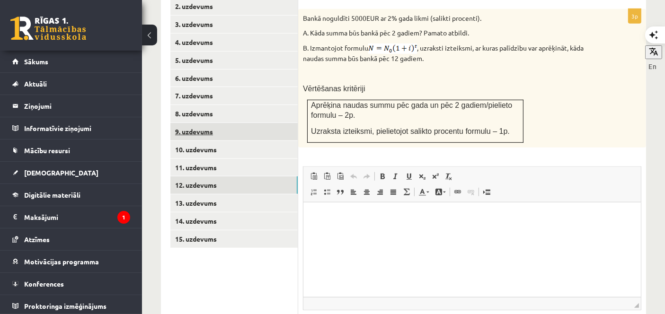
click at [198, 123] on link "9. uzdevums" at bounding box center [234, 132] width 127 height 18
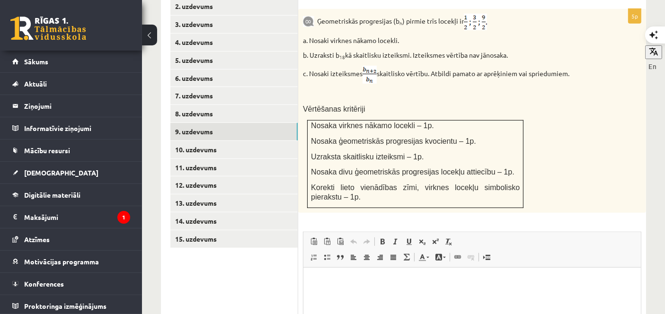
scroll to position [0, 0]
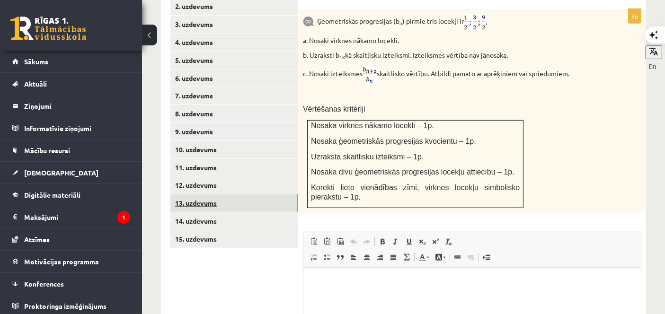
click at [207, 195] on link "13. uzdevums" at bounding box center [234, 204] width 127 height 18
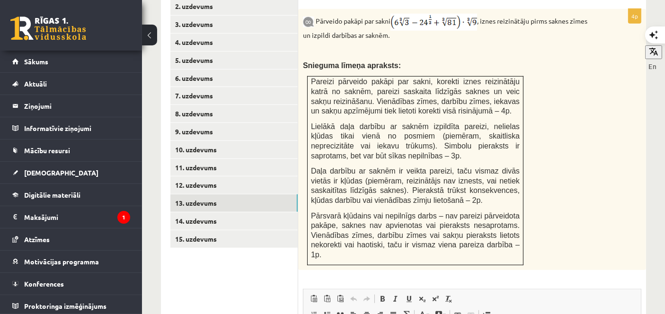
scroll to position [708, 0]
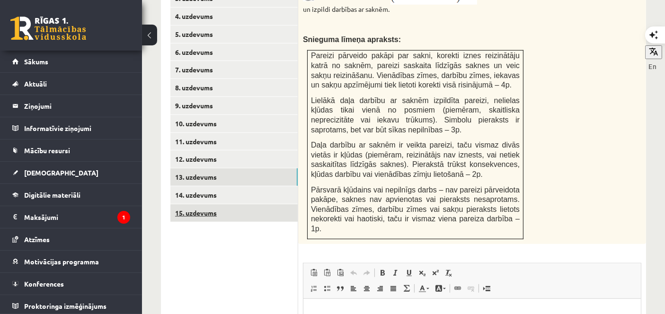
click at [253, 205] on link "15. uzdevums" at bounding box center [234, 214] width 127 height 18
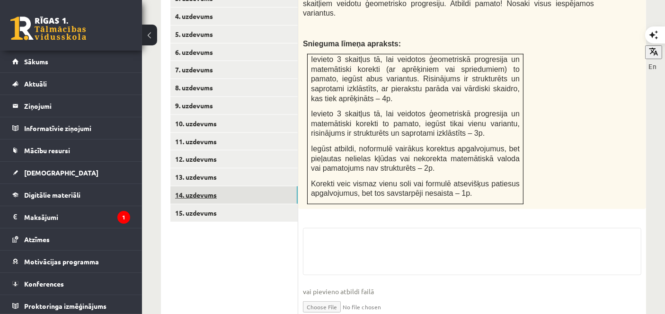
click at [254, 187] on link "14. uzdevums" at bounding box center [234, 196] width 127 height 18
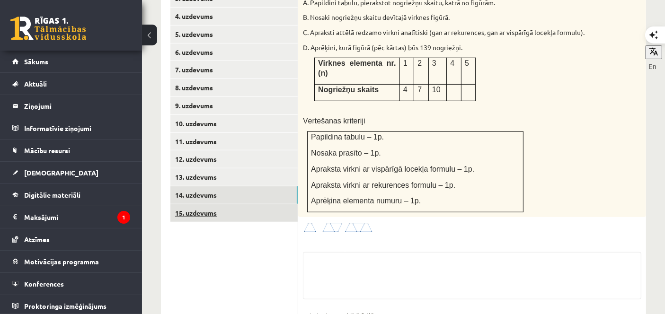
click at [255, 205] on link "15. uzdevums" at bounding box center [234, 214] width 127 height 18
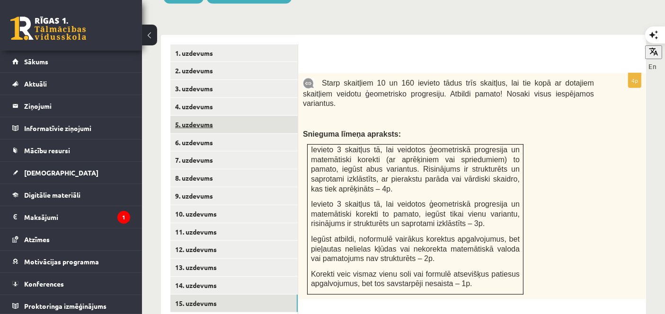
scroll to position [0, 0]
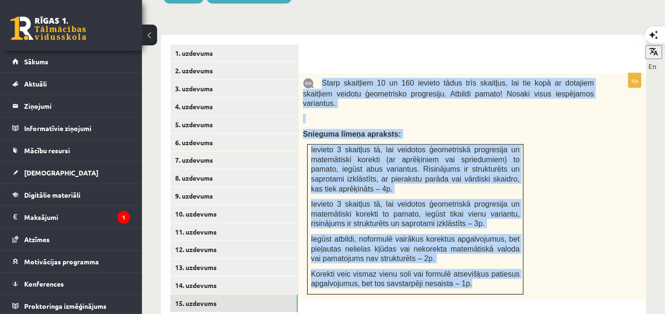
drag, startPoint x: 320, startPoint y: 73, endPoint x: 485, endPoint y: 276, distance: 261.9
click at [485, 276] on div "Starp skaitļiem 10 un 160 ievieto tādus trīs skaitļus, lai tie kopā ar dotajiem…" at bounding box center [472, 186] width 348 height 226
click at [197, 206] on link "10. uzdevums" at bounding box center [234, 215] width 127 height 18
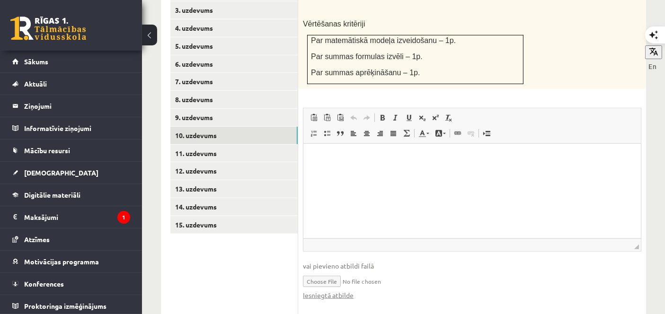
scroll to position [713, 0]
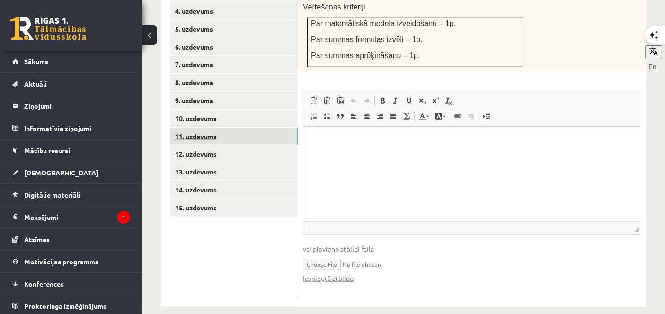
click at [250, 128] on link "11. uzdevums" at bounding box center [234, 137] width 127 height 18
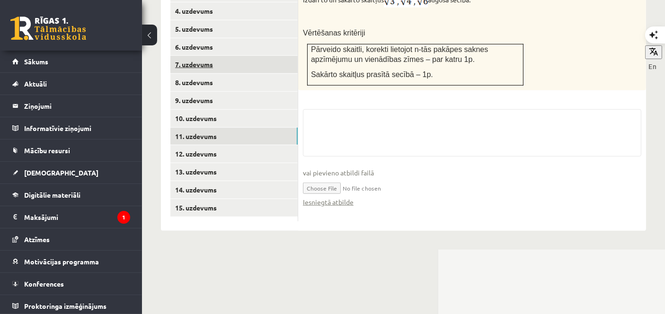
scroll to position [637, 0]
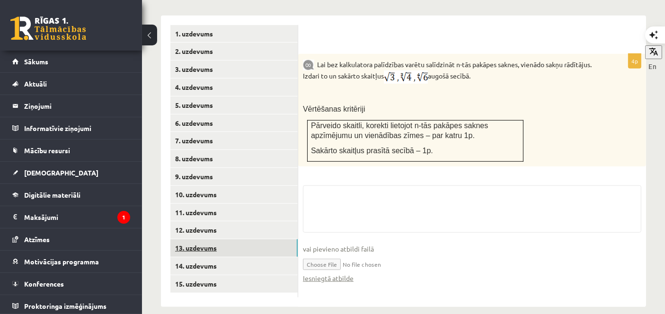
click at [218, 240] on link "13. uzdevums" at bounding box center [234, 249] width 127 height 18
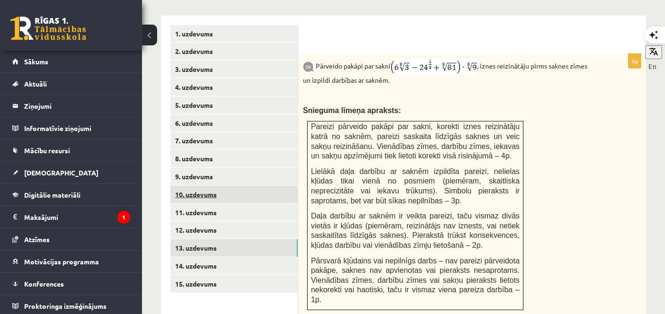
scroll to position [0, 0]
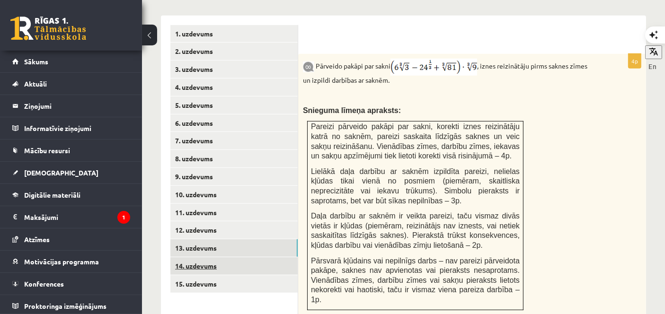
click at [218, 258] on link "14. uzdevums" at bounding box center [234, 267] width 127 height 18
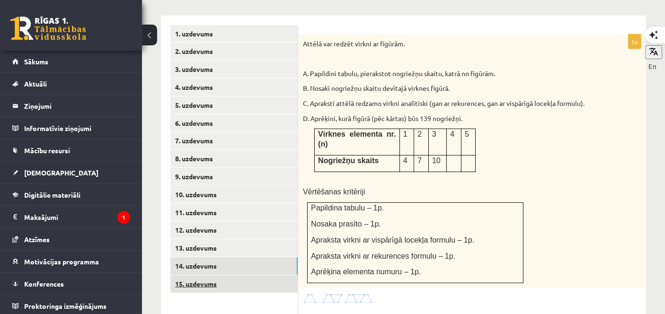
click at [269, 276] on link "15. uzdevums" at bounding box center [234, 285] width 127 height 18
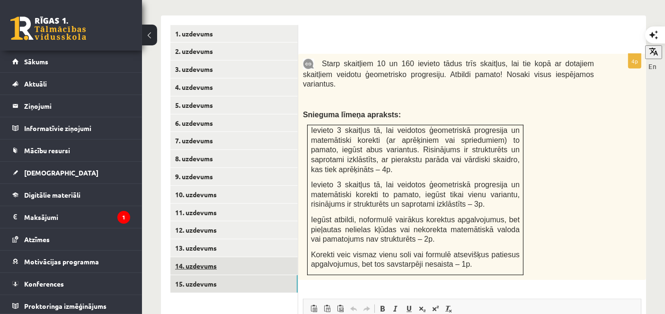
click at [265, 258] on link "14. uzdevums" at bounding box center [234, 267] width 127 height 18
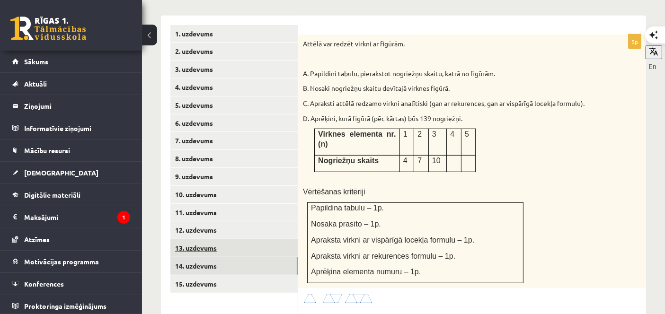
drag, startPoint x: 257, startPoint y: 238, endPoint x: 233, endPoint y: 237, distance: 24.2
click at [233, 240] on link "13. uzdevums" at bounding box center [234, 249] width 127 height 18
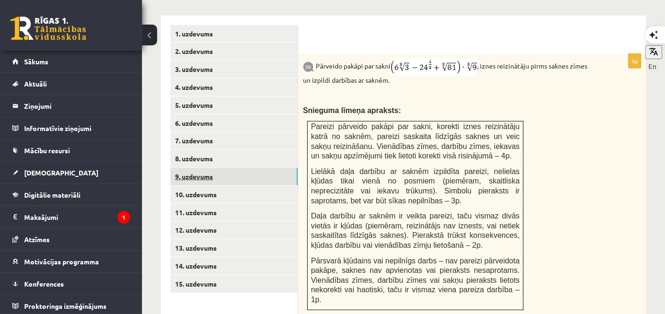
click at [229, 168] on link "9. uzdevums" at bounding box center [234, 177] width 127 height 18
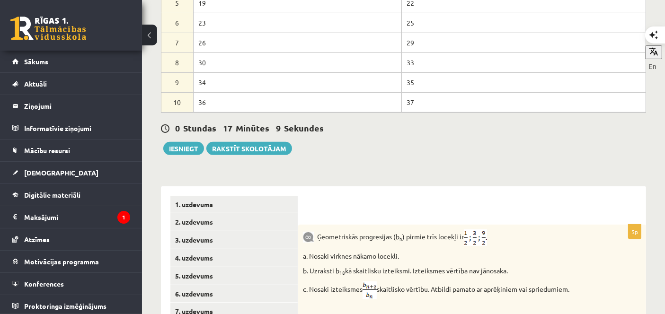
scroll to position [458, 0]
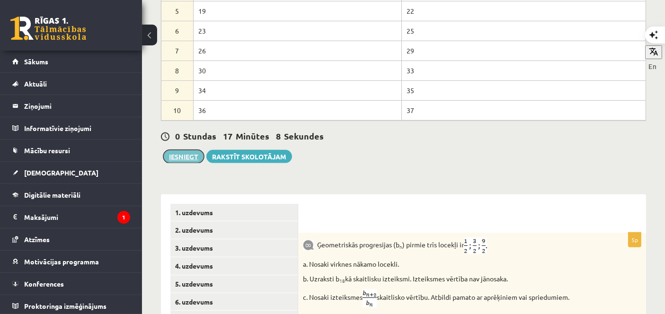
click at [184, 150] on button "Iesniegt" at bounding box center [183, 156] width 41 height 13
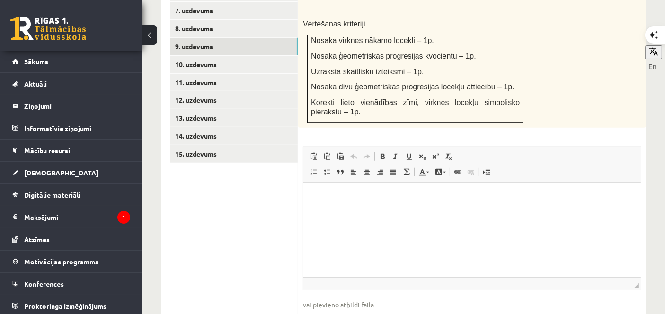
scroll to position [785, 0]
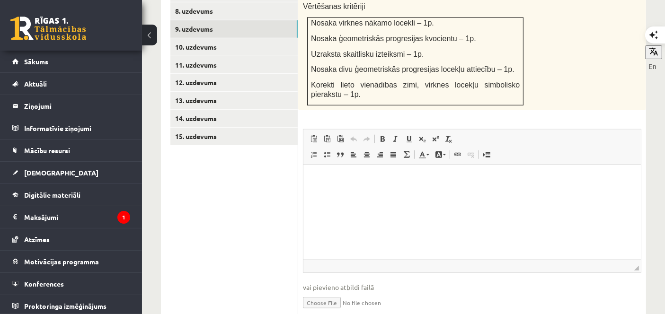
click at [188, 115] on ul "1. uzdevums 2. uzdevums 3. uzdevums 4. uzdevums 5. uzdevums 6. uzdevums 7. uzde…" at bounding box center [235, 101] width 128 height 449
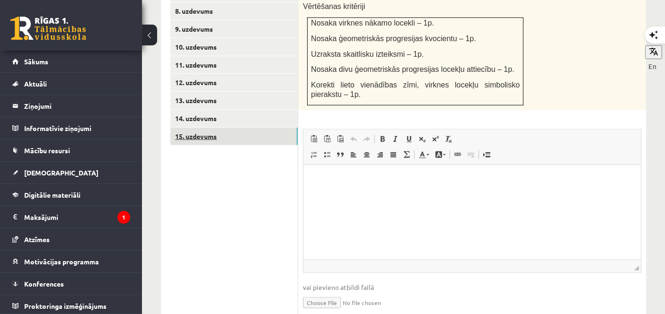
click at [191, 128] on link "15. uzdevums" at bounding box center [234, 137] width 127 height 18
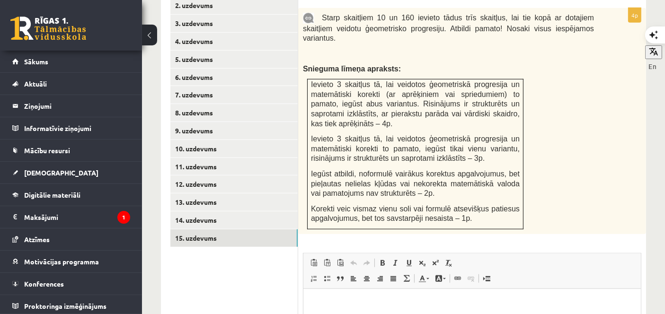
scroll to position [829, 0]
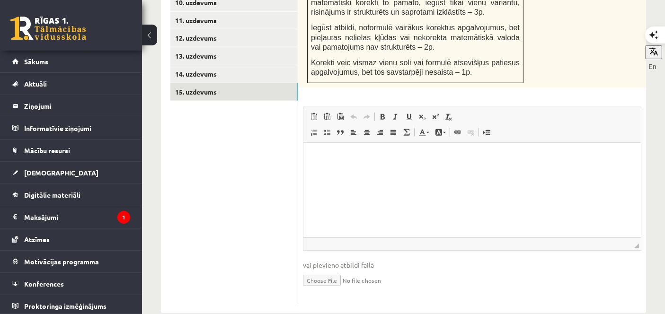
click at [329, 270] on input "file" at bounding box center [472, 279] width 339 height 19
type input "**********"
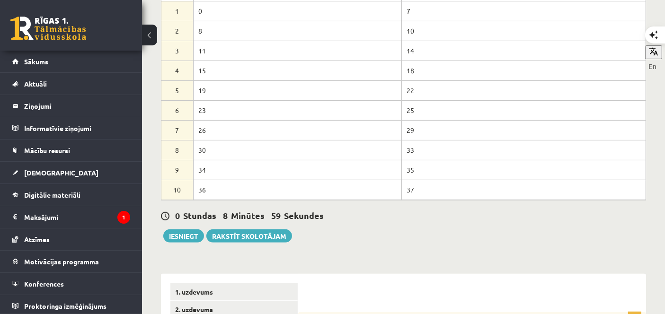
scroll to position [341, 0]
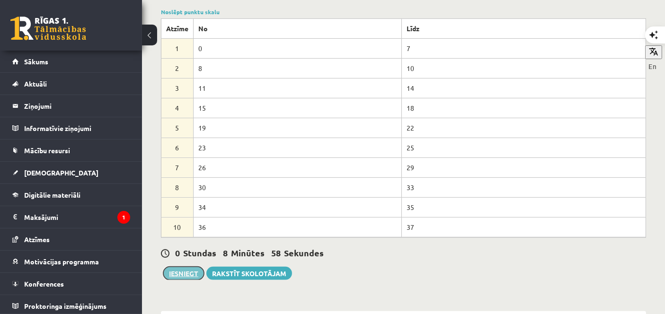
click at [168, 267] on button "Iesniegt" at bounding box center [183, 273] width 41 height 13
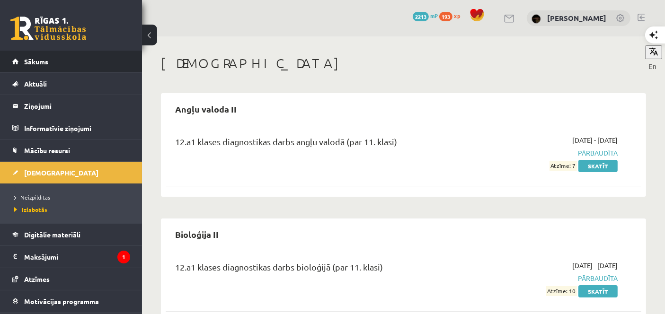
click at [112, 71] on link "Sākums" at bounding box center [71, 62] width 118 height 22
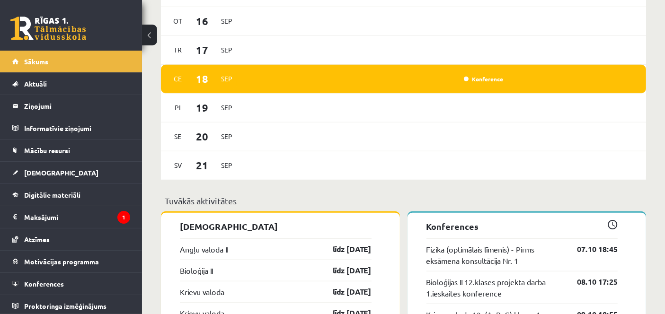
scroll to position [710, 0]
